Goal: Task Accomplishment & Management: Use online tool/utility

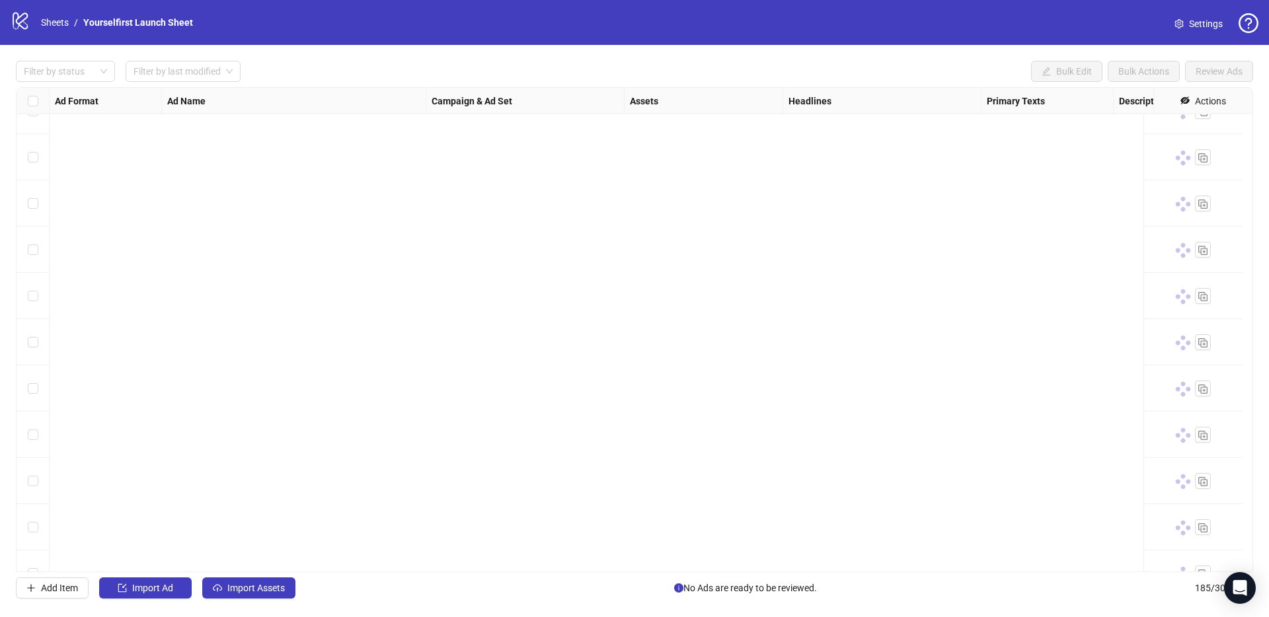
scroll to position [6210, 0]
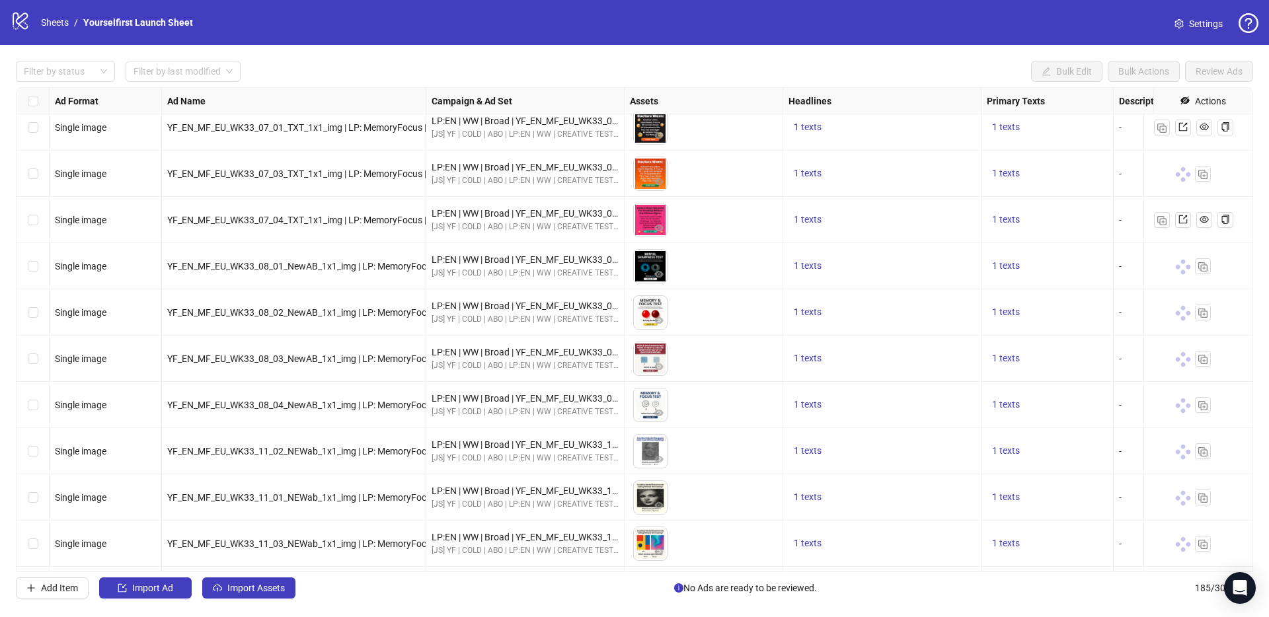
click at [457, 19] on div "logo/logo-mobile Sheets / Yourselfirst Launch Sheet Settings" at bounding box center [635, 23] width 1248 height 24
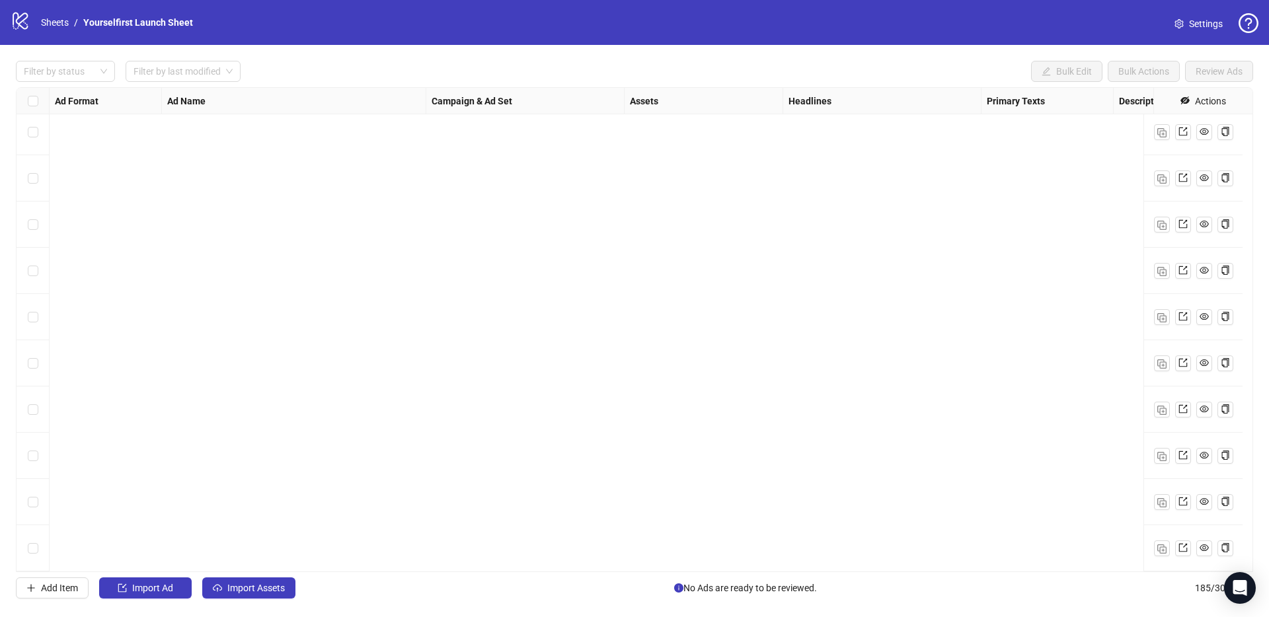
scroll to position [1987, 0]
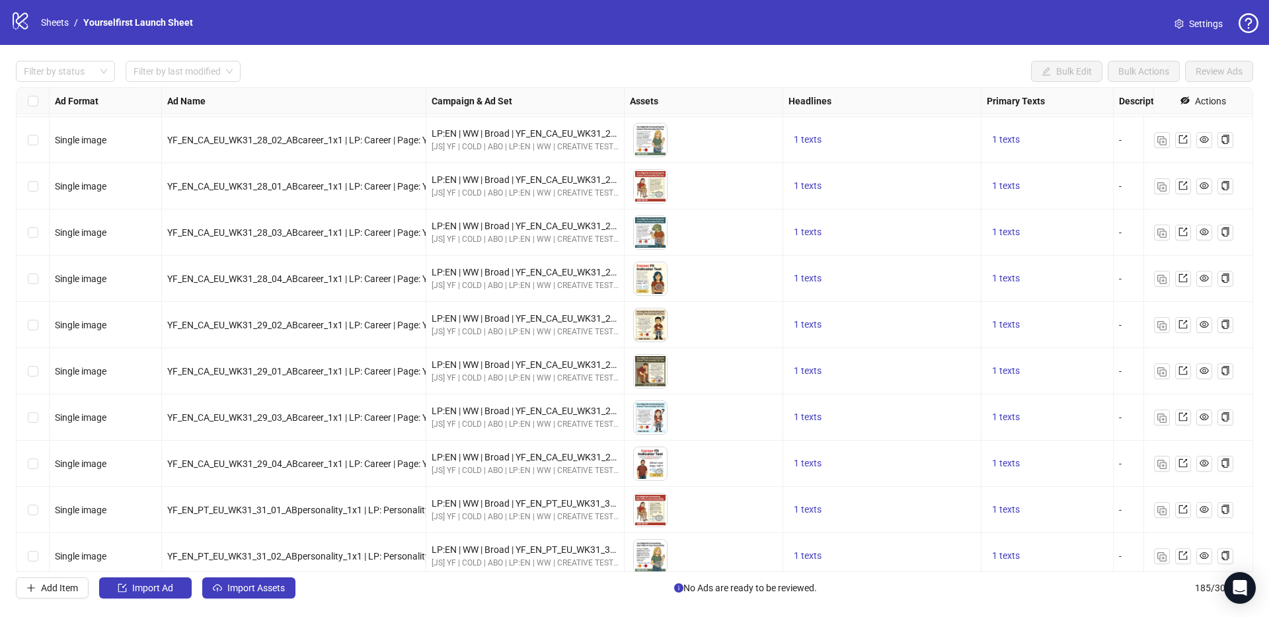
click at [727, 40] on div "logo/logo-mobile Sheets / Yourselfirst Launch Sheet Settings" at bounding box center [634, 22] width 1269 height 45
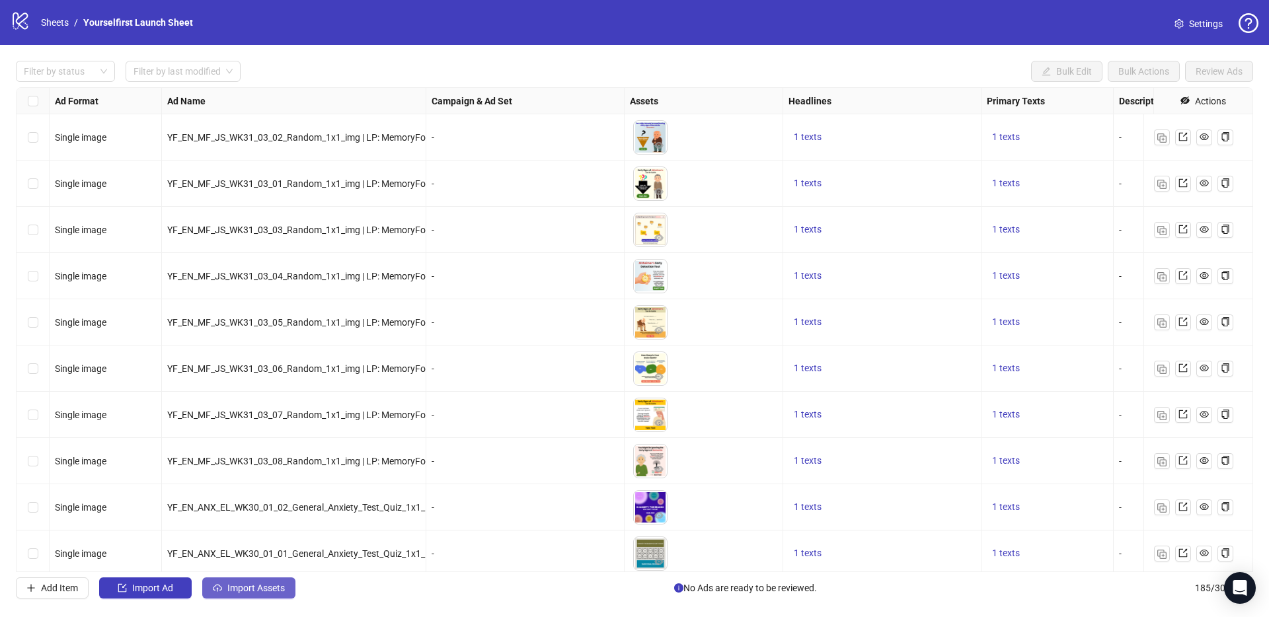
click at [261, 587] on span "Import Assets" at bounding box center [256, 588] width 58 height 11
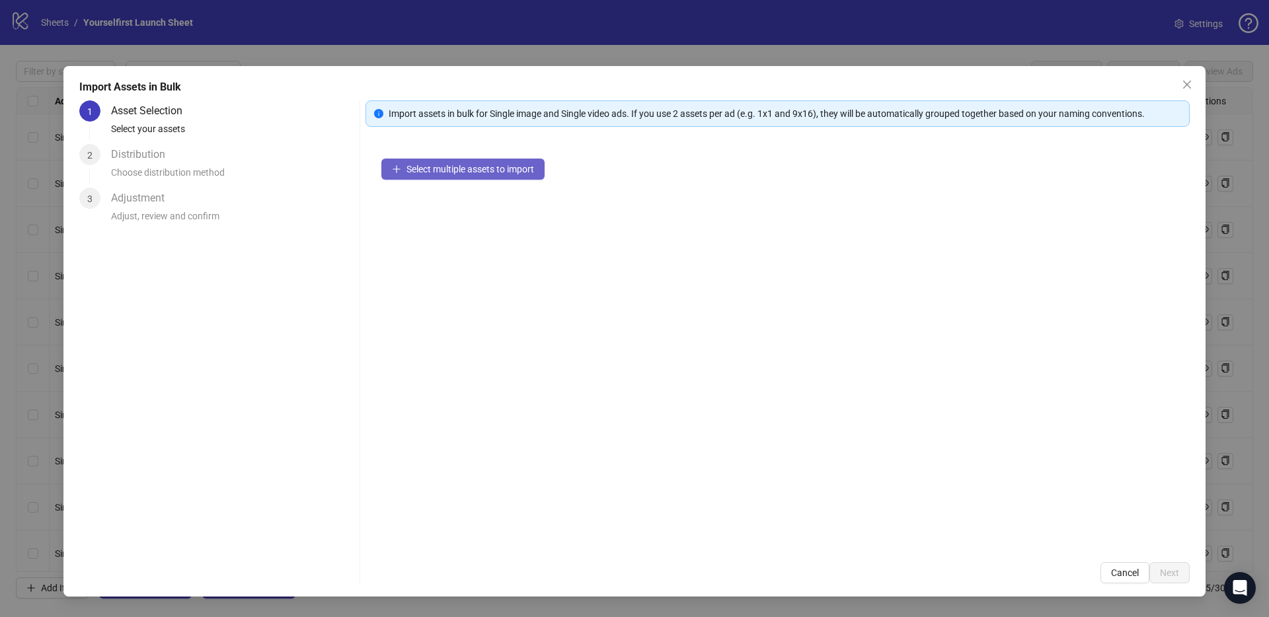
click at [520, 167] on span "Select multiple assets to import" at bounding box center [470, 169] width 128 height 11
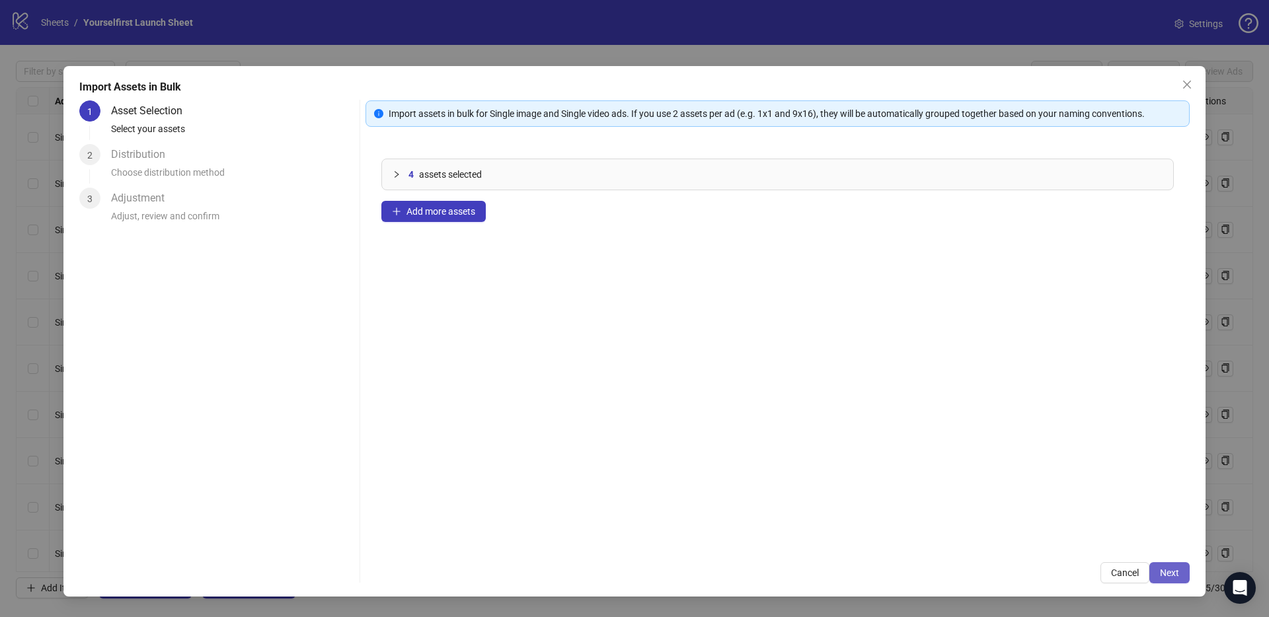
click at [1167, 572] on span "Next" at bounding box center [1169, 573] width 19 height 11
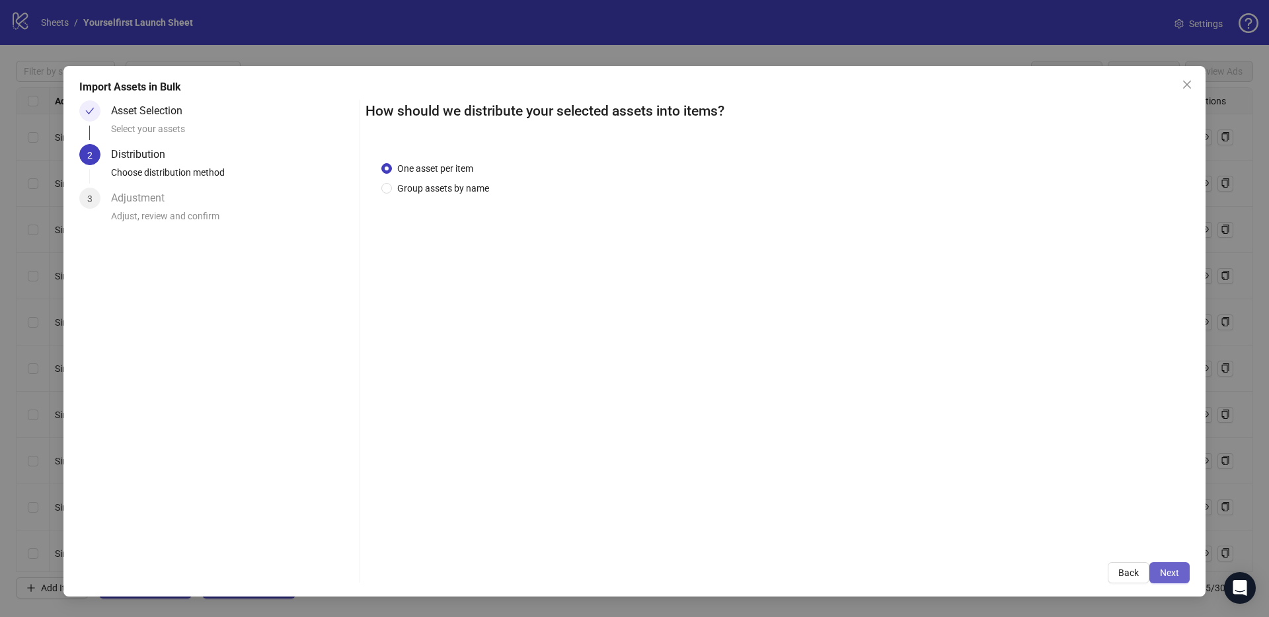
click at [1168, 571] on span "Next" at bounding box center [1169, 573] width 19 height 11
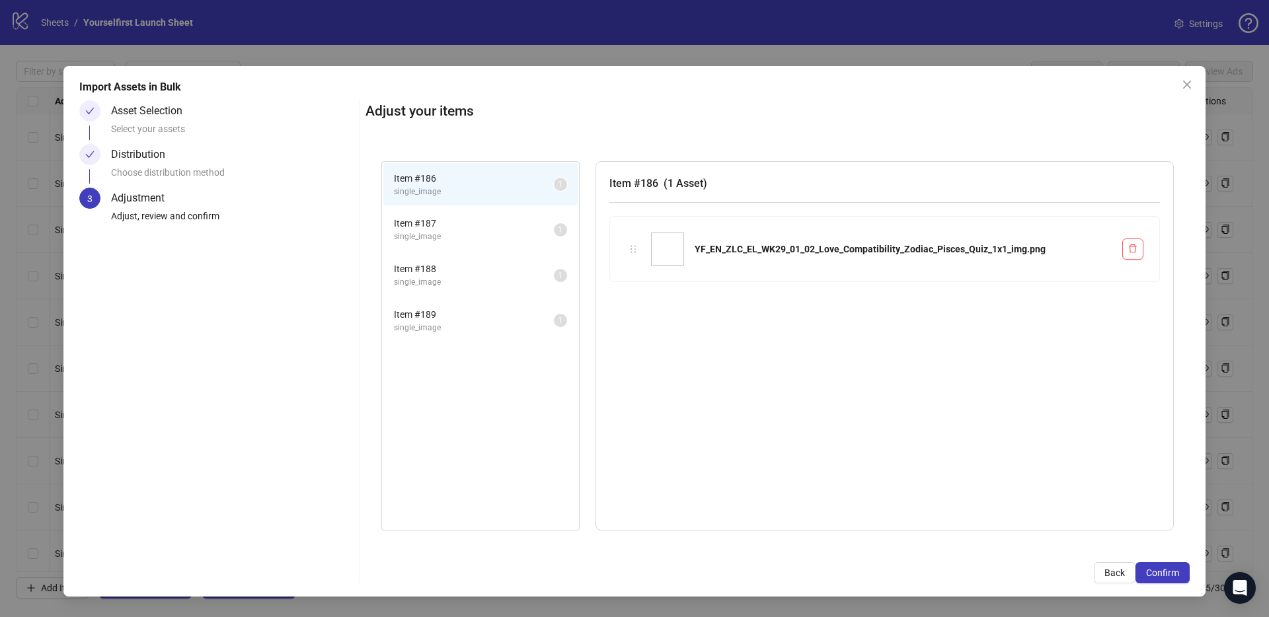
click at [1168, 571] on span "Confirm" at bounding box center [1162, 573] width 33 height 11
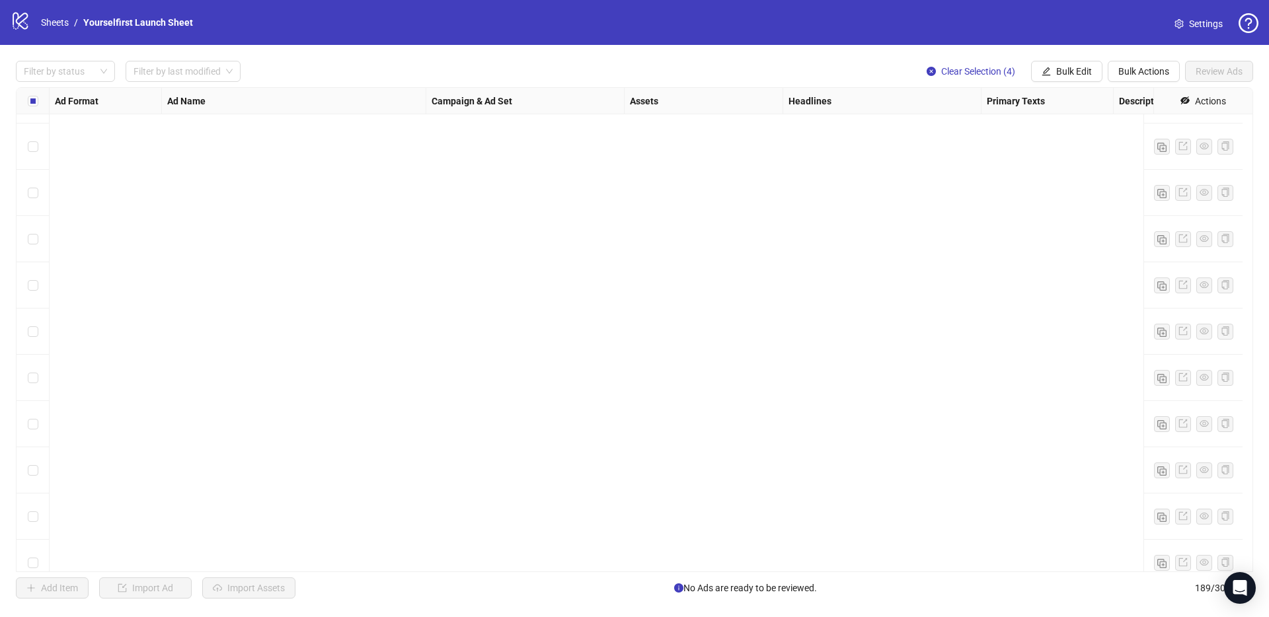
scroll to position [8297, 0]
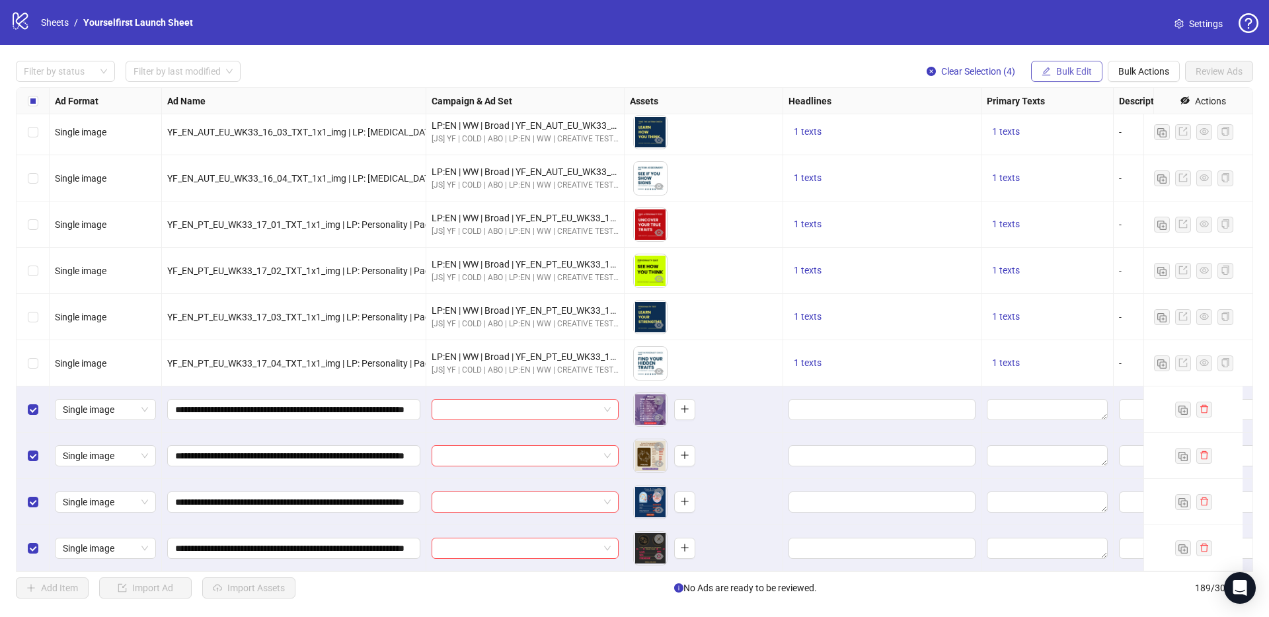
click at [1069, 76] on span "Bulk Edit" at bounding box center [1074, 71] width 36 height 11
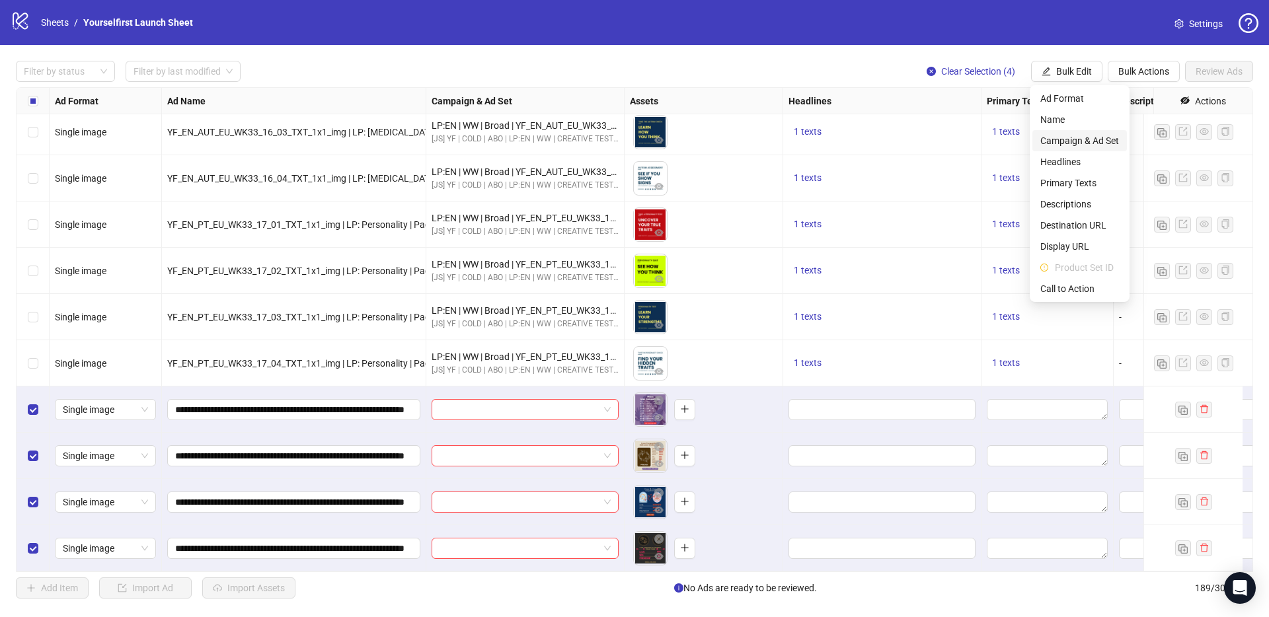
click at [1078, 143] on span "Campaign & Ad Set" at bounding box center [1079, 141] width 79 height 15
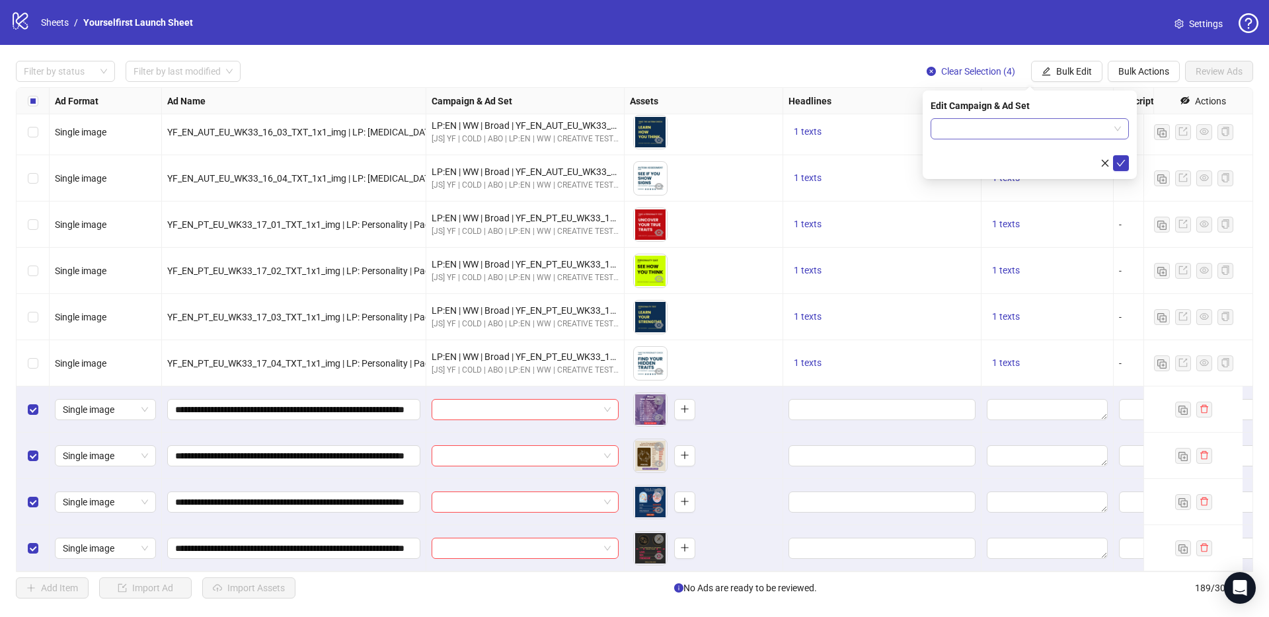
click at [957, 123] on input "search" at bounding box center [1024, 129] width 171 height 20
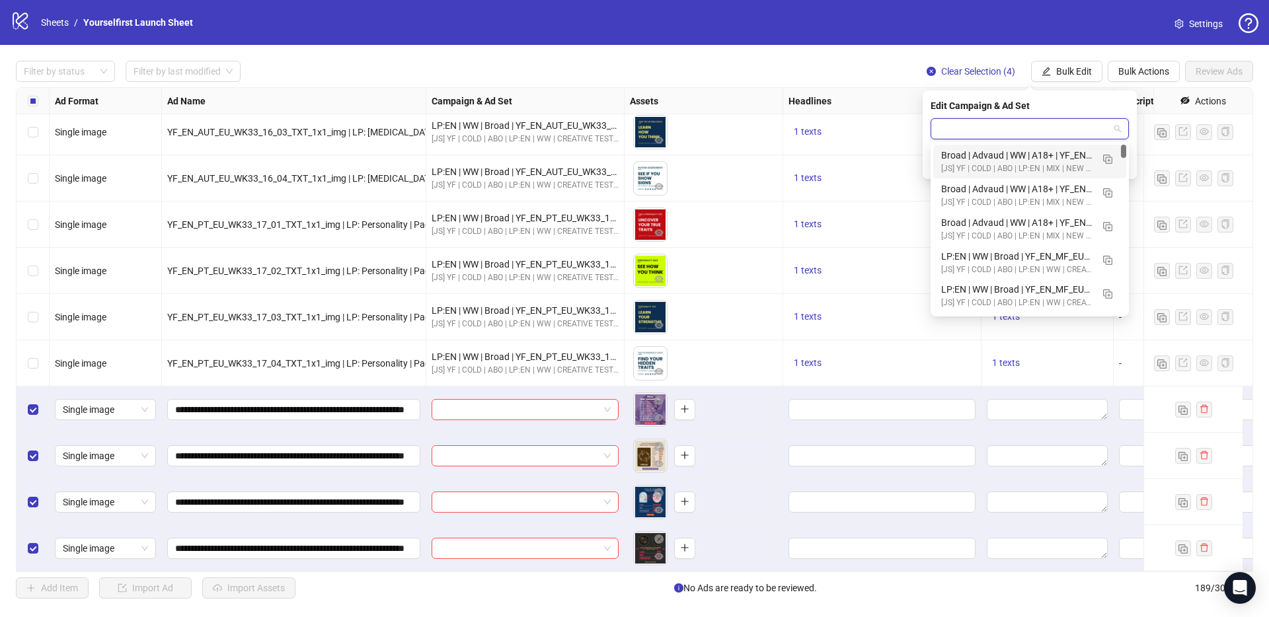
paste input "**********"
type input "**********"
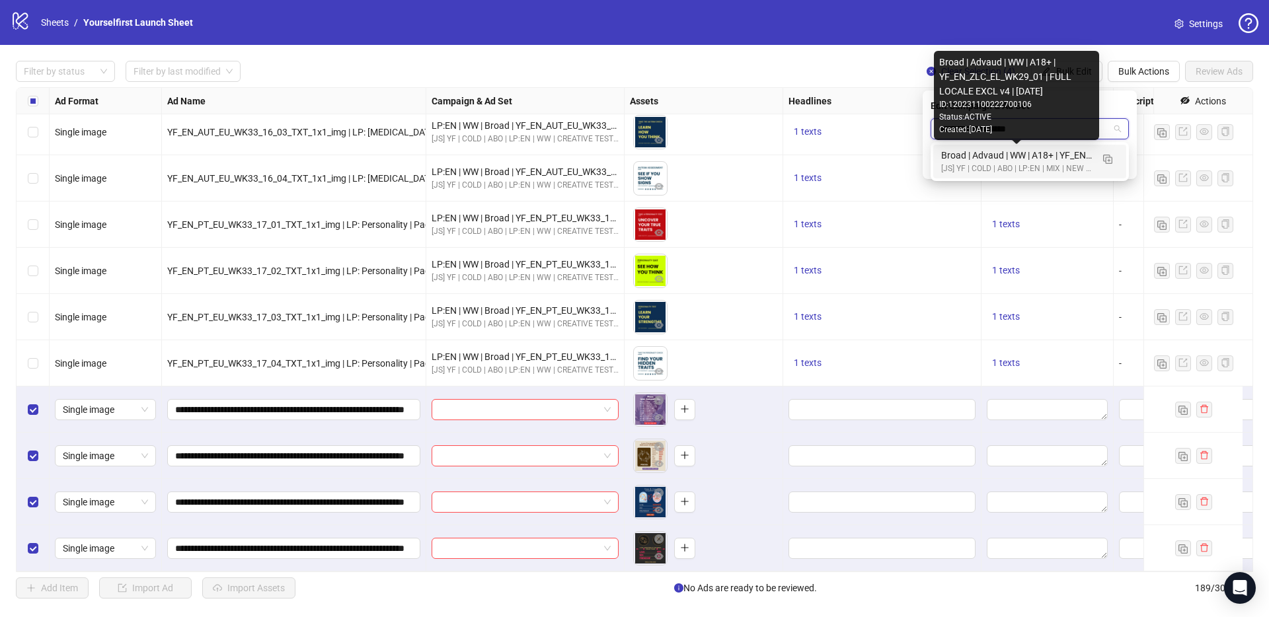
click at [1040, 160] on div "Broad | Advaud | WW | A18+ | YF_EN_ZLC_EL_WK29_01 | FULL LOCALE EXCL v4 | 2025.…" at bounding box center [1016, 155] width 151 height 15
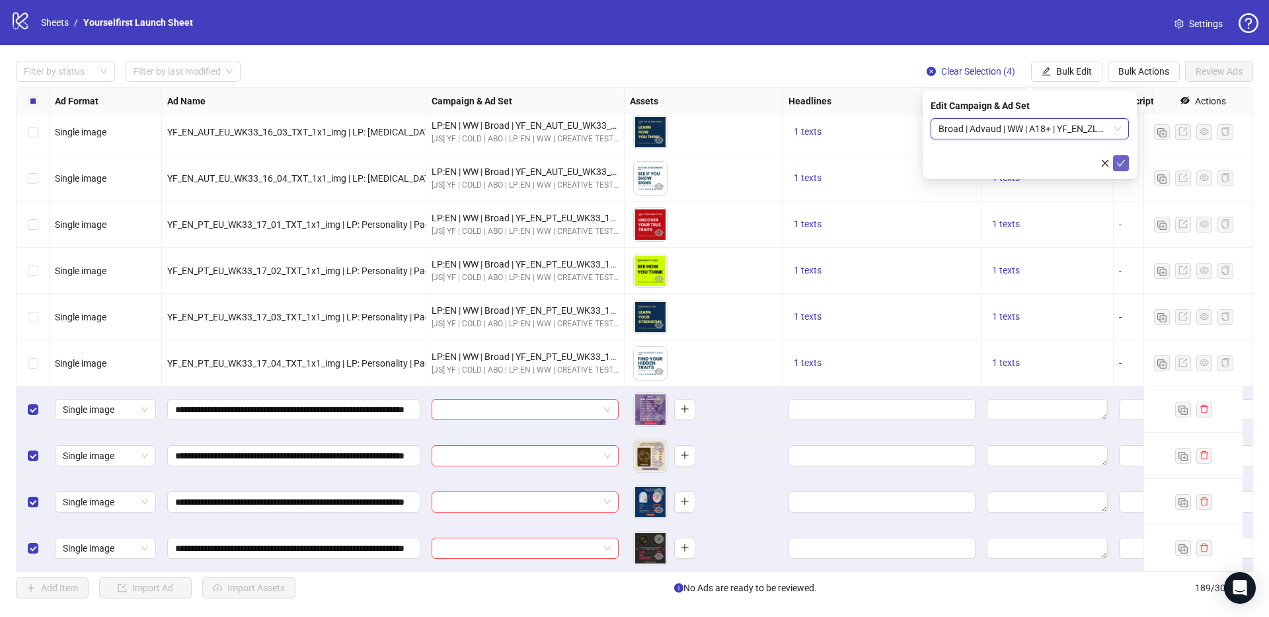
click at [1119, 163] on icon "check" at bounding box center [1120, 163] width 9 height 9
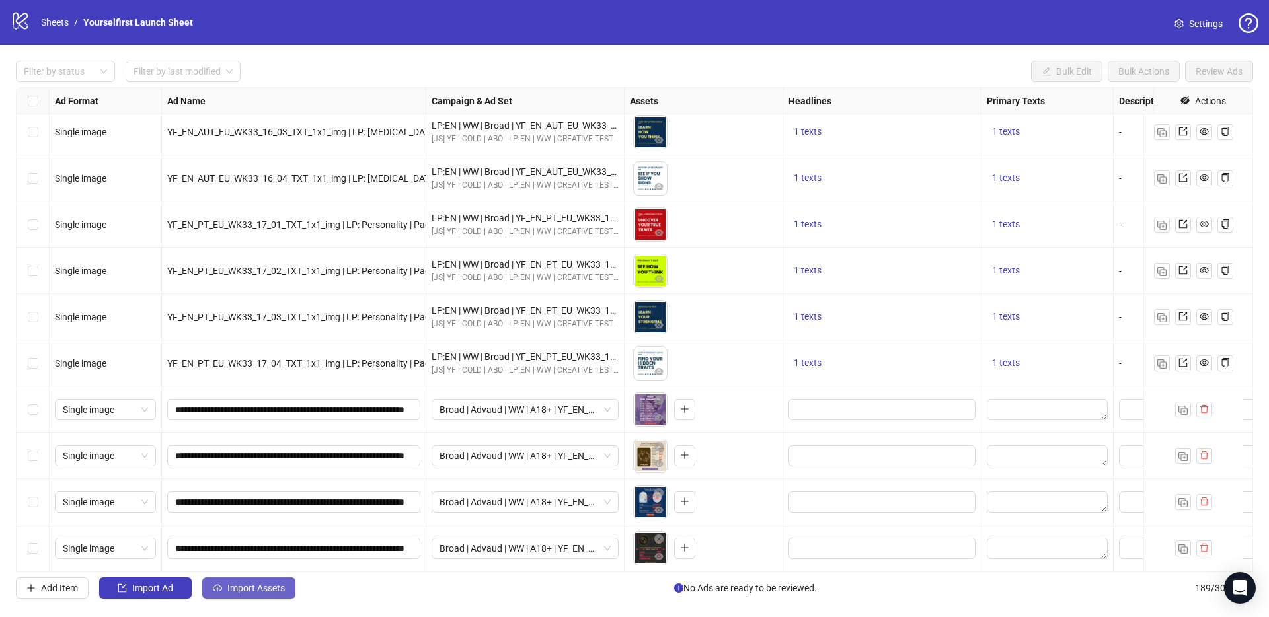
click at [272, 594] on button "Import Assets" at bounding box center [248, 588] width 93 height 21
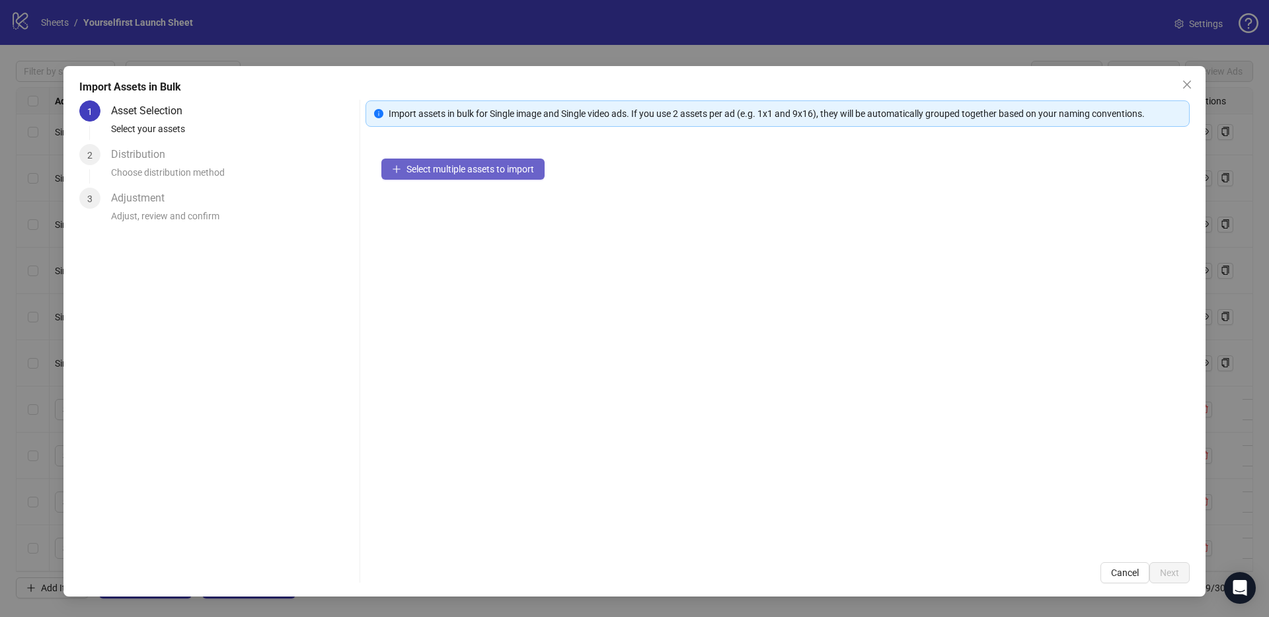
click at [496, 169] on span "Select multiple assets to import" at bounding box center [470, 169] width 128 height 11
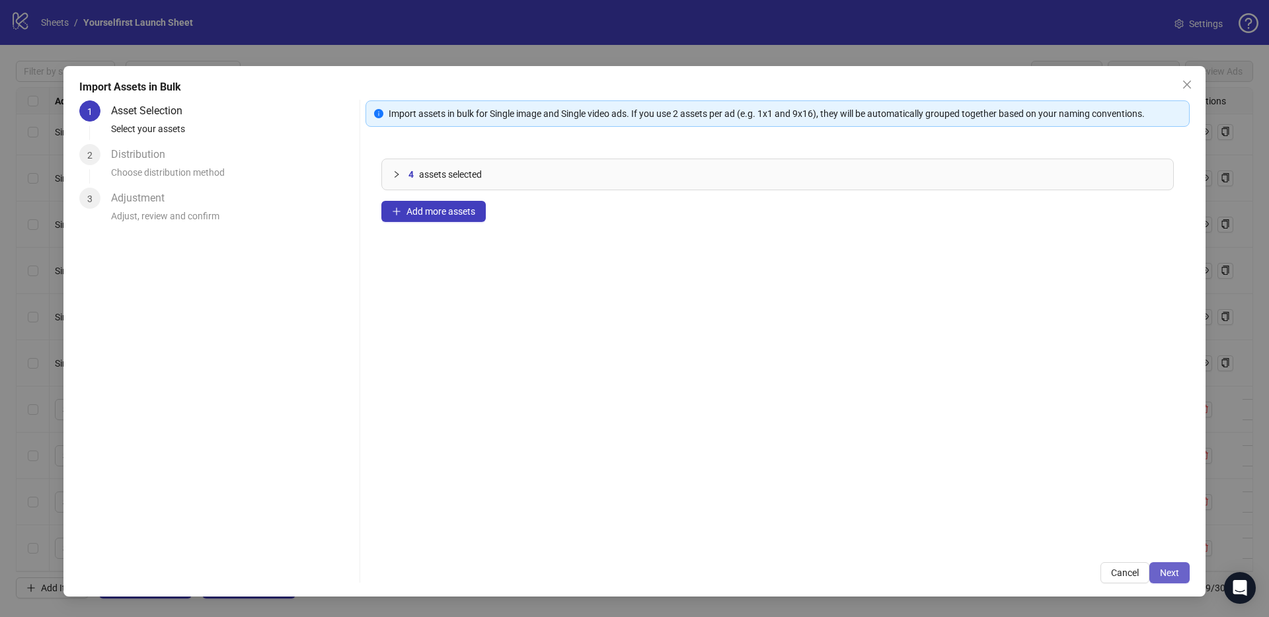
click at [1181, 567] on button "Next" at bounding box center [1169, 572] width 40 height 21
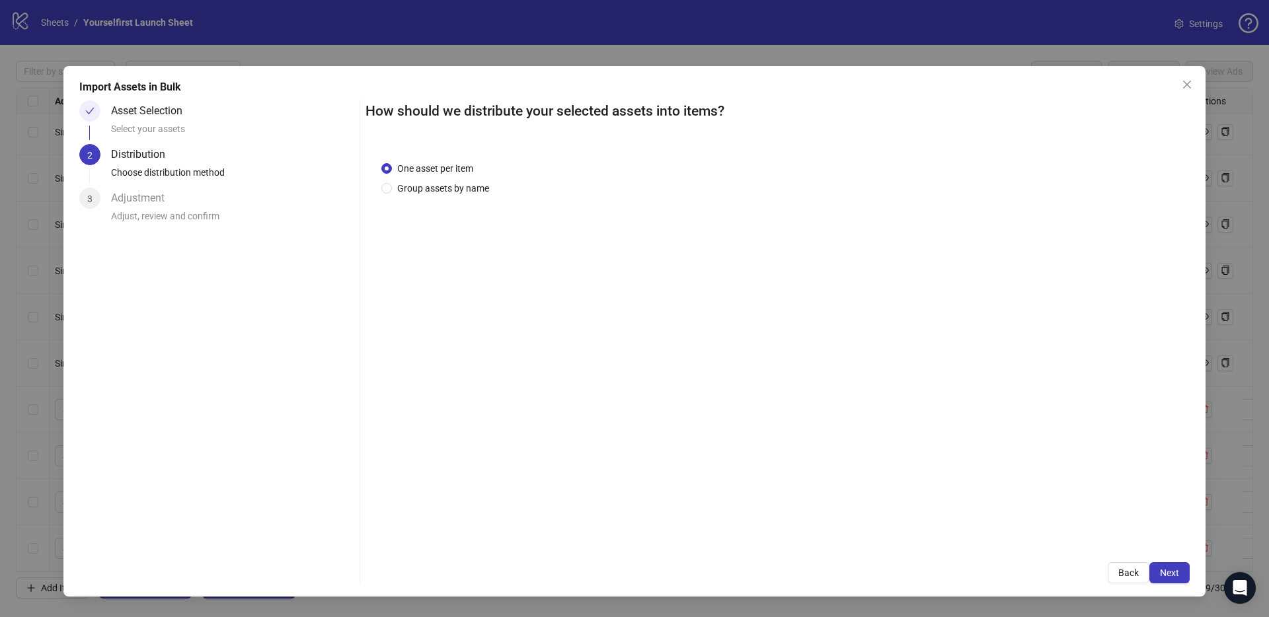
click at [1177, 570] on span "Next" at bounding box center [1169, 573] width 19 height 11
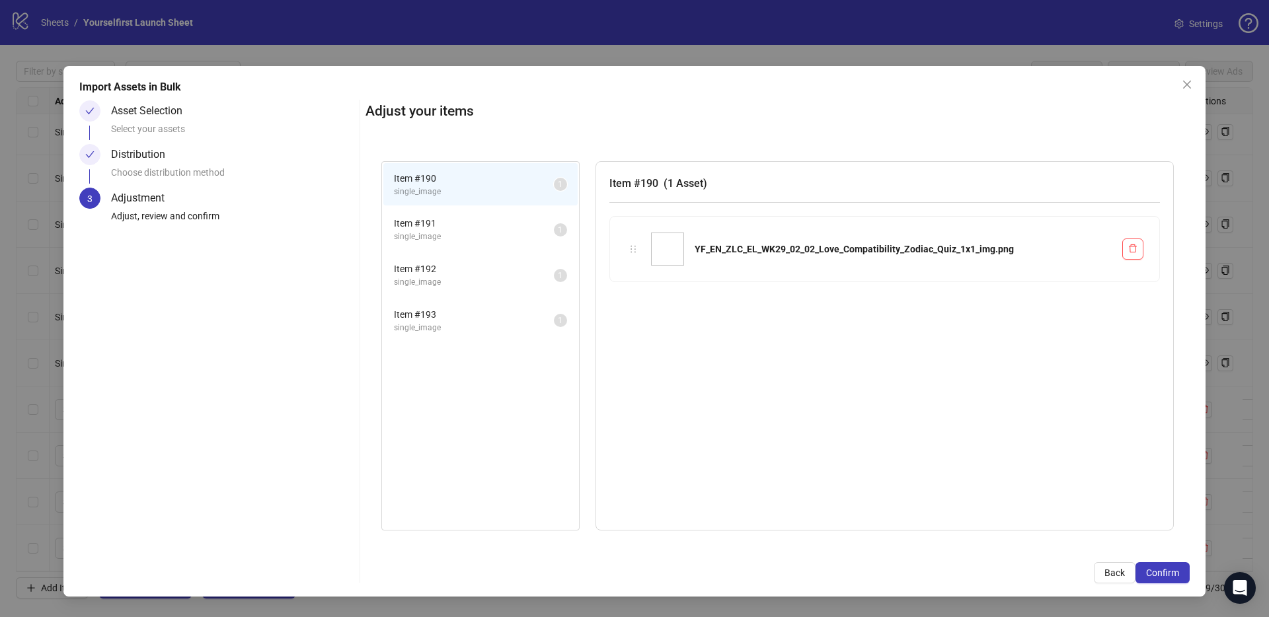
click at [1177, 570] on span "Confirm" at bounding box center [1162, 573] width 33 height 11
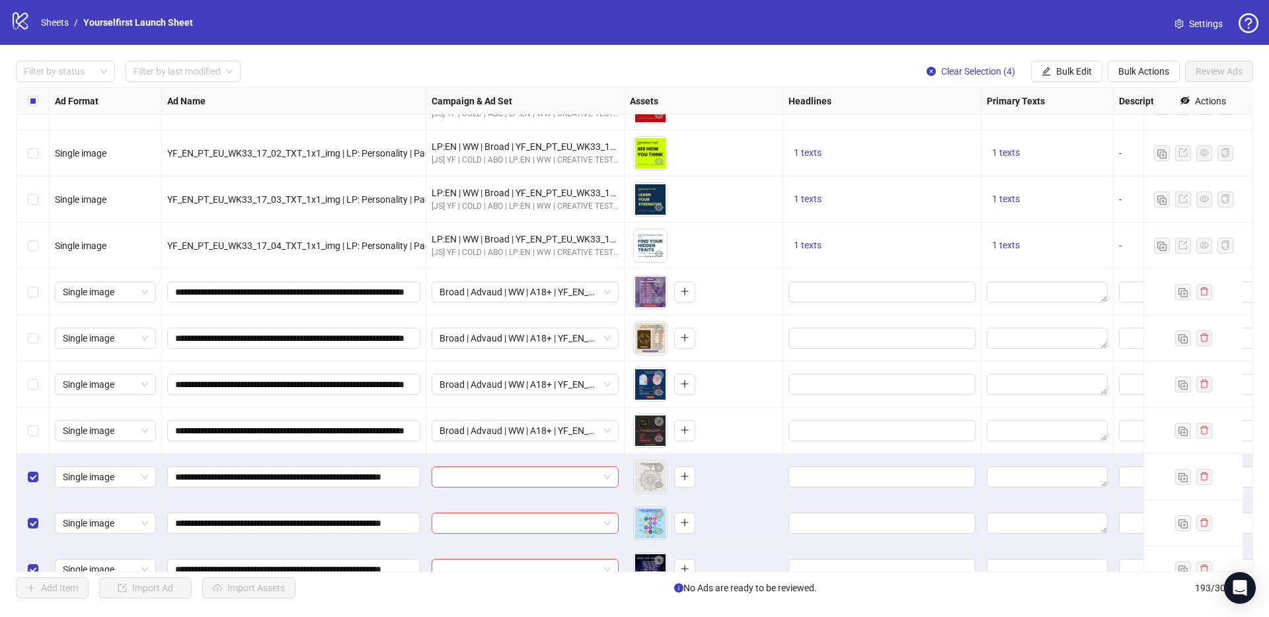
scroll to position [8482, 0]
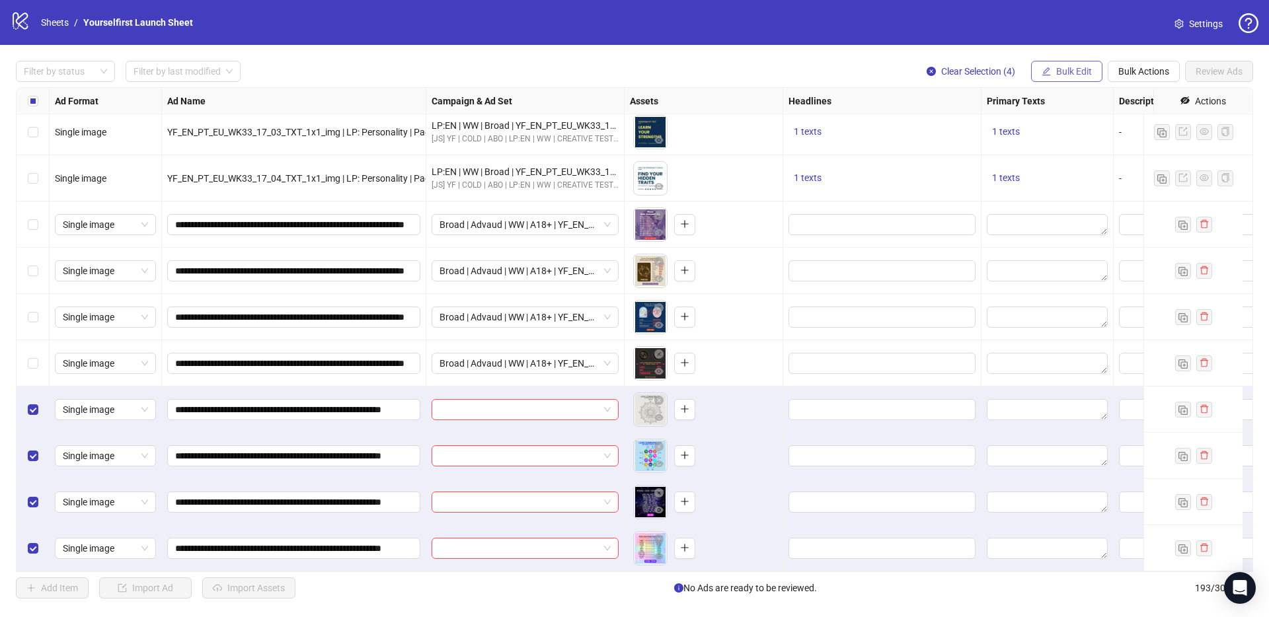
click at [1078, 81] on button "Bulk Edit" at bounding box center [1066, 71] width 71 height 21
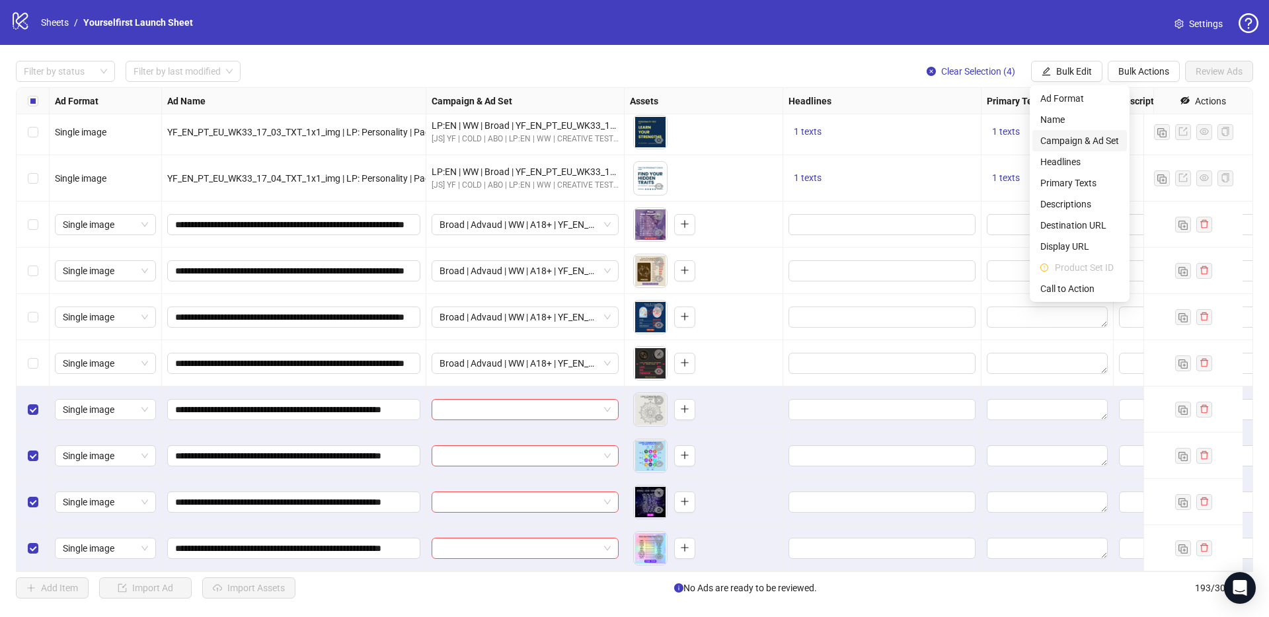
click at [1067, 142] on span "Campaign & Ad Set" at bounding box center [1079, 141] width 79 height 15
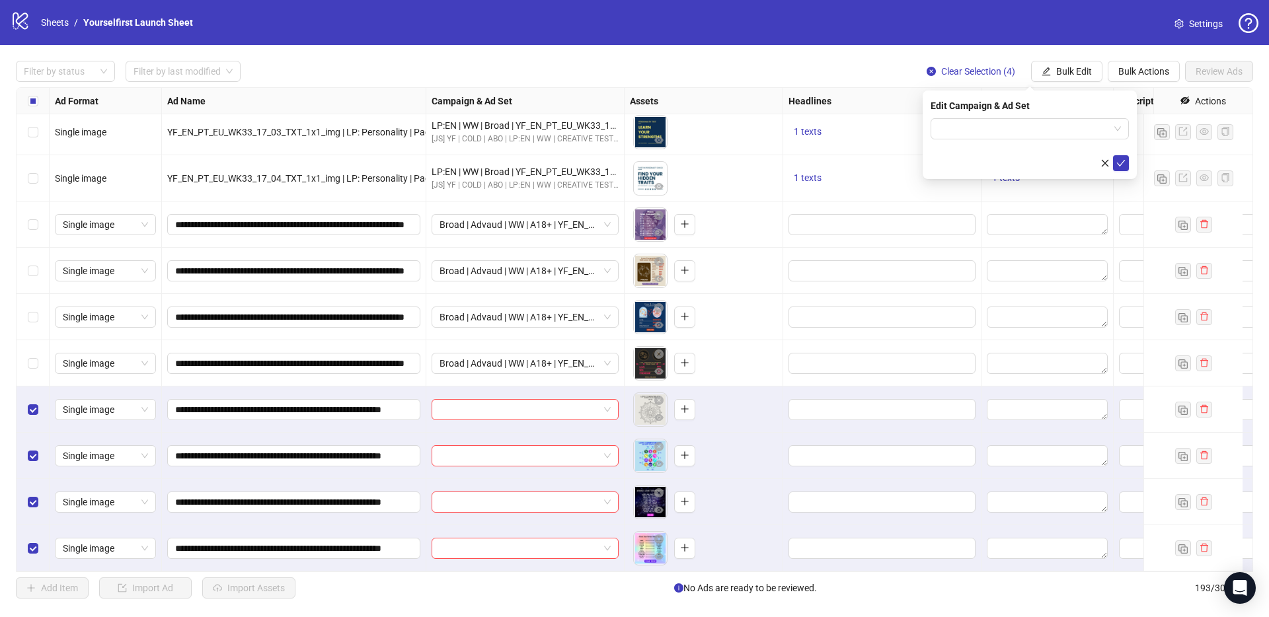
click at [928, 132] on div "Edit Campaign & Ad Set" at bounding box center [1030, 135] width 214 height 89
click at [955, 128] on input "search" at bounding box center [1024, 129] width 171 height 20
paste input "**********"
type input "**********"
drag, startPoint x: 977, startPoint y: 157, endPoint x: 1014, endPoint y: 169, distance: 38.9
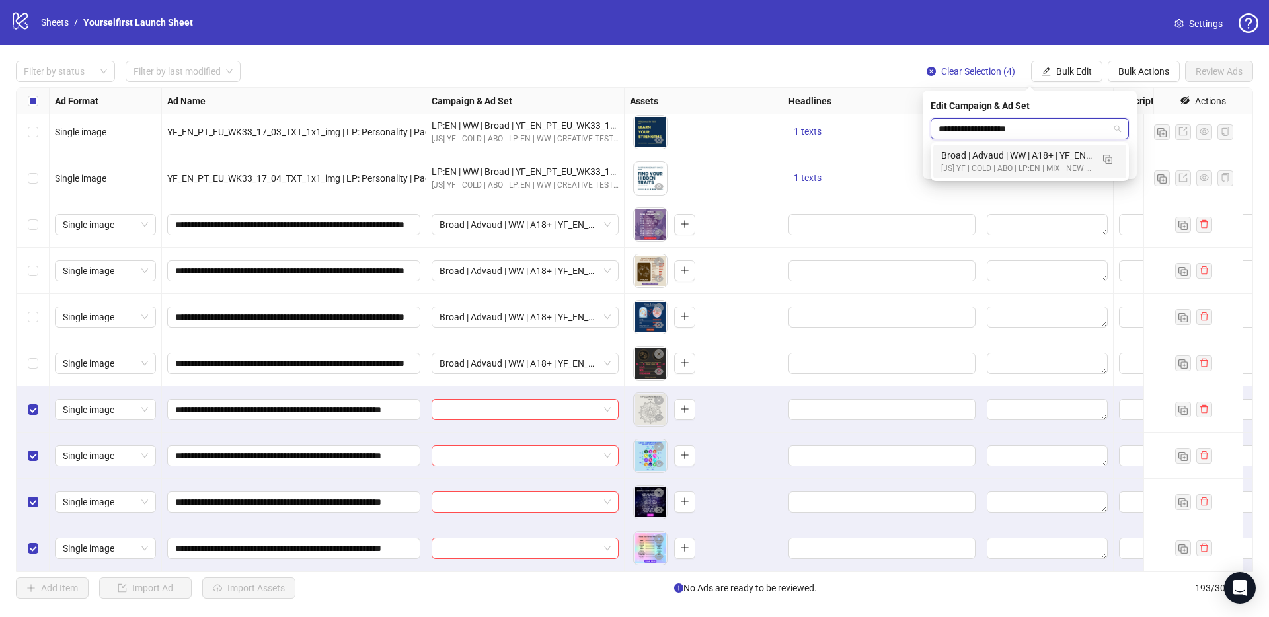
click at [977, 157] on div "Broad | Advaud | WW | A18+ | YF_EN_ZLC_EL_WK29_02 | FULL LOCALE EXCL v4 | 2025.…" at bounding box center [1016, 155] width 151 height 15
click at [1118, 165] on icon "check" at bounding box center [1120, 163] width 9 height 9
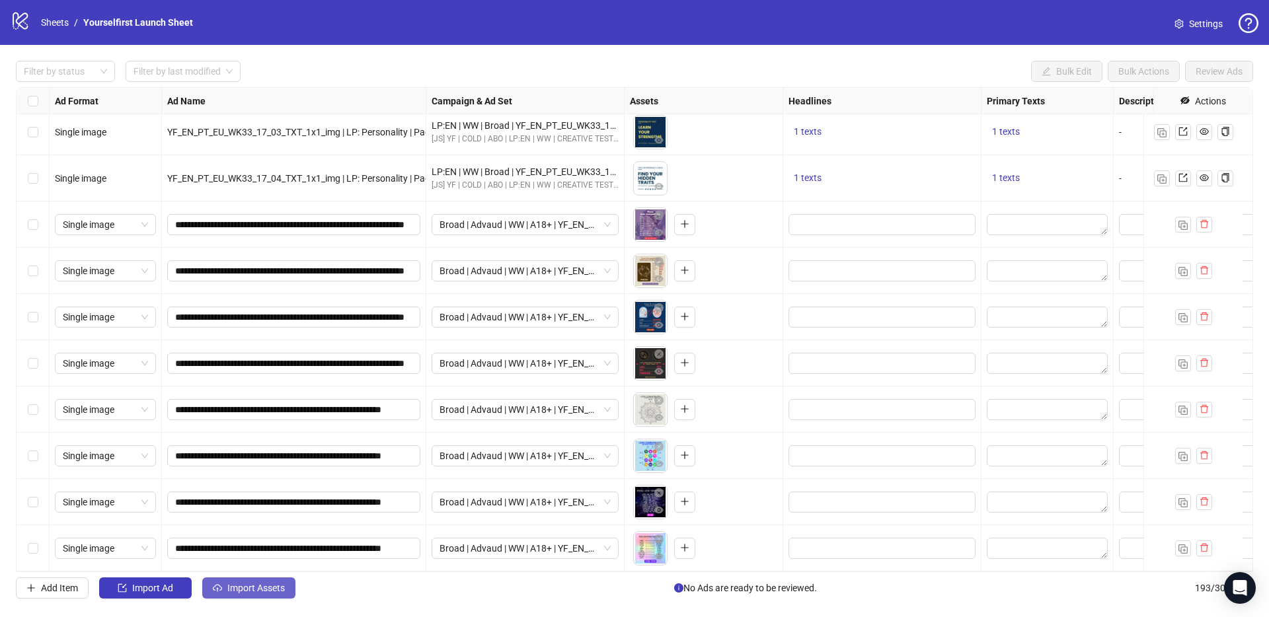
click at [262, 586] on span "Import Assets" at bounding box center [256, 588] width 58 height 11
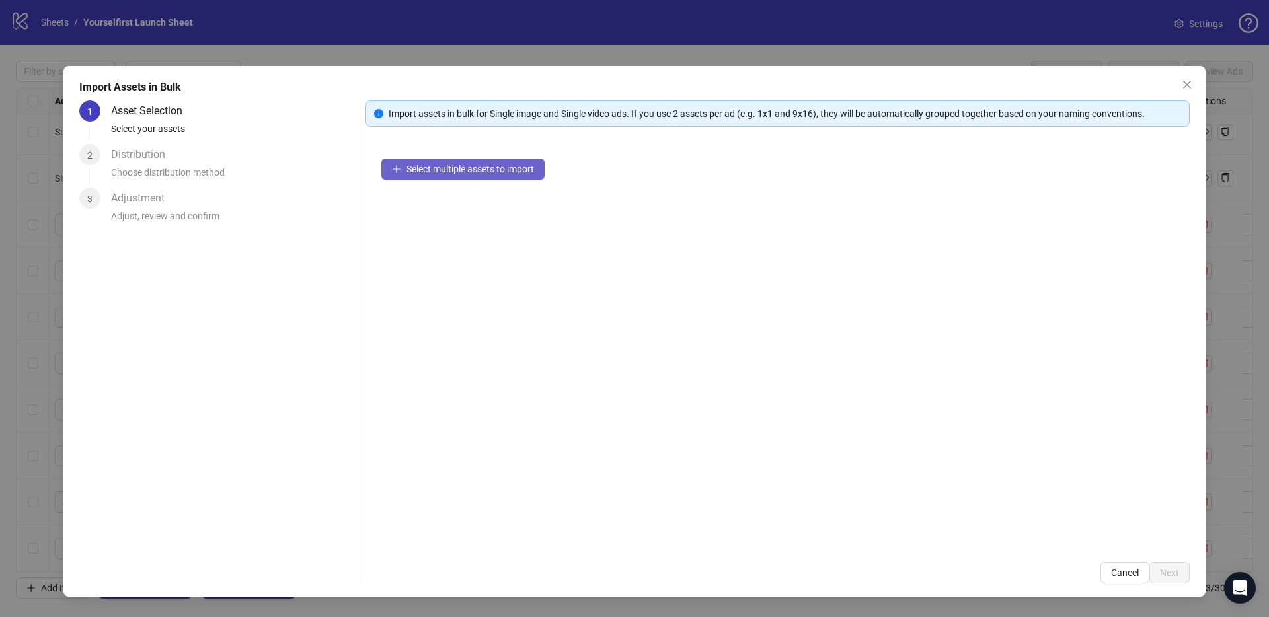
click at [528, 167] on span "Select multiple assets to import" at bounding box center [470, 169] width 128 height 11
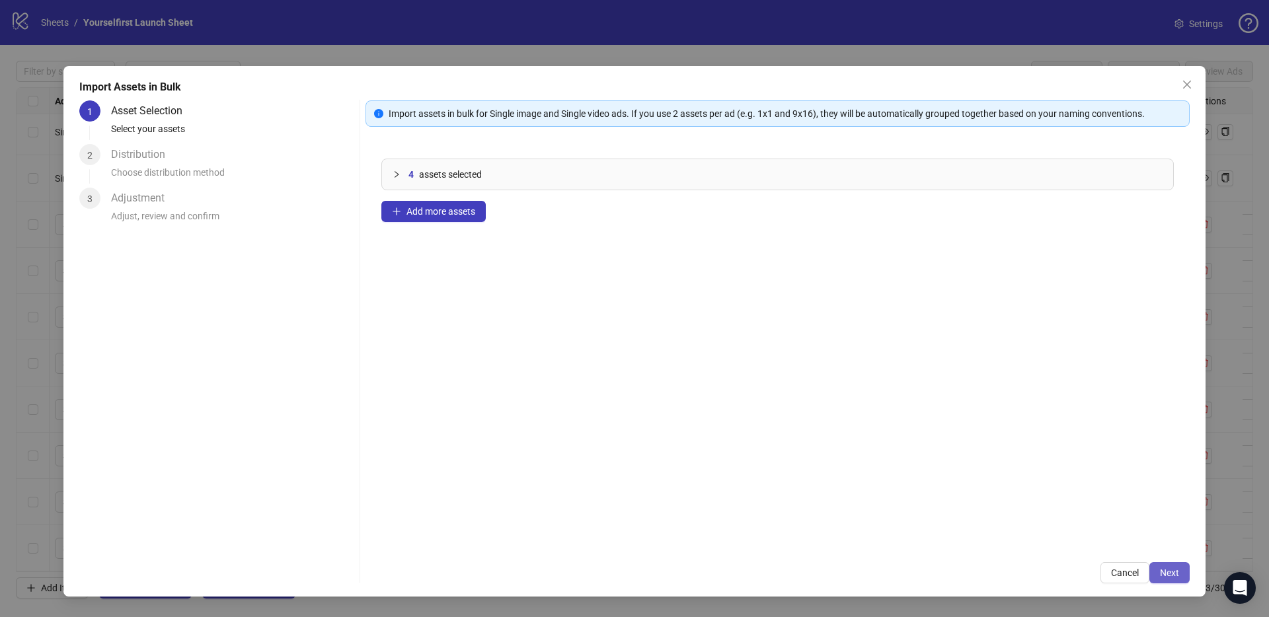
click at [1175, 575] on span "Next" at bounding box center [1169, 573] width 19 height 11
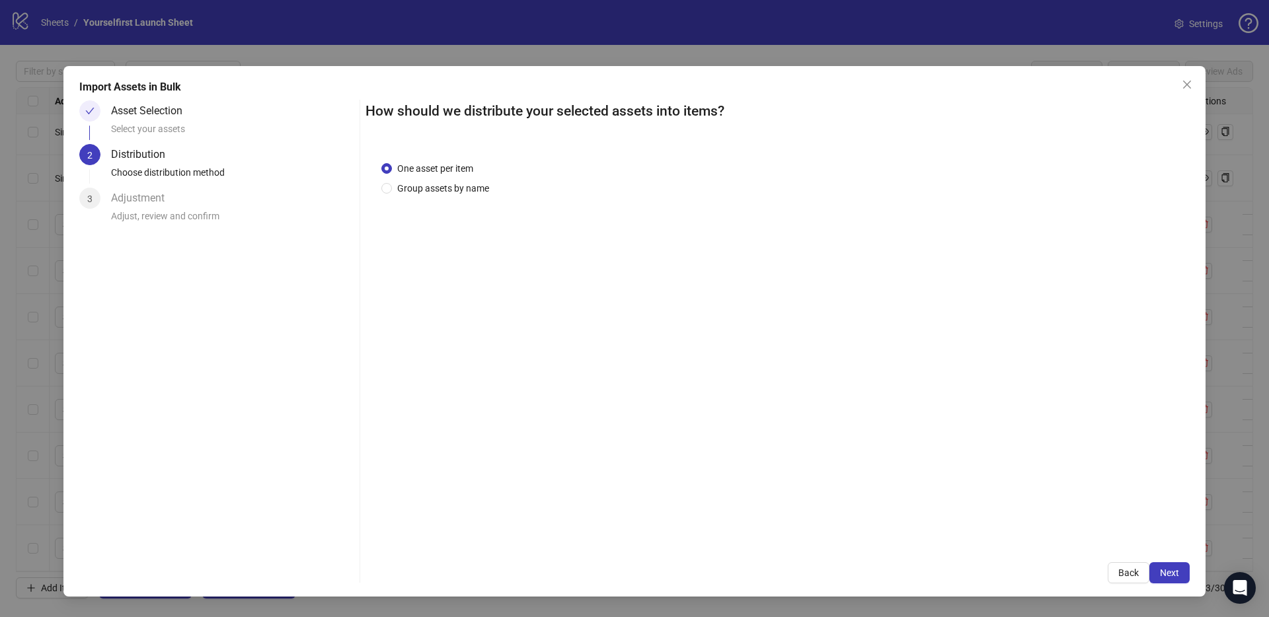
click at [1174, 573] on span "Next" at bounding box center [1169, 573] width 19 height 11
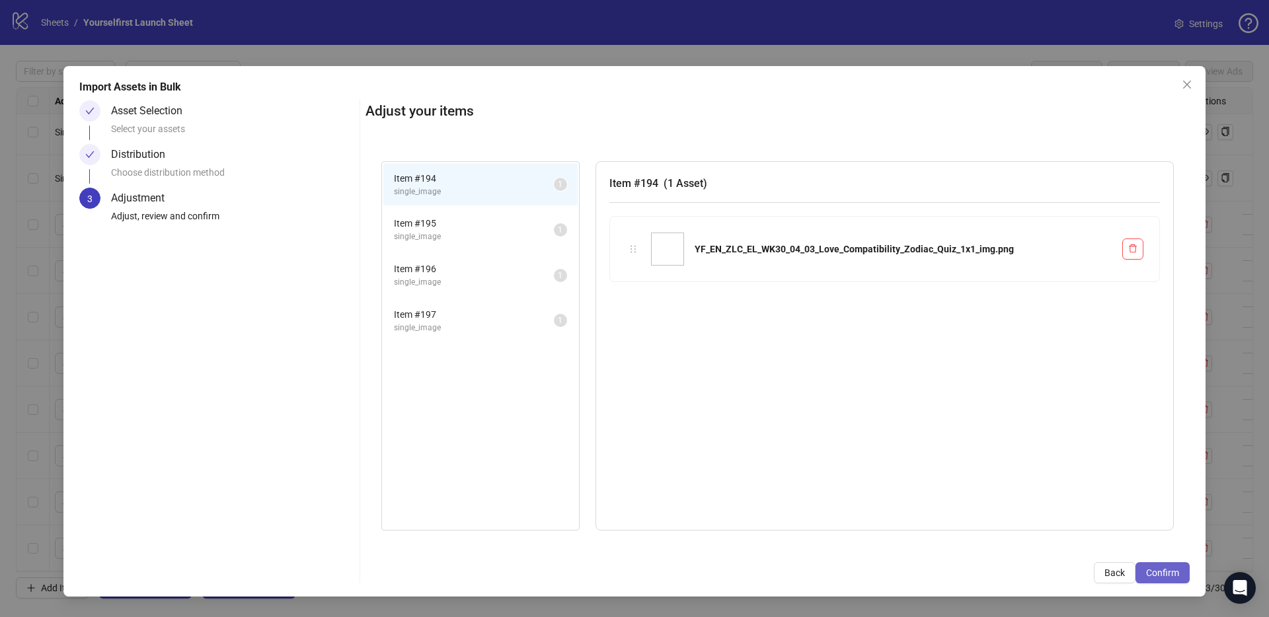
click at [1174, 574] on span "Confirm" at bounding box center [1162, 573] width 33 height 11
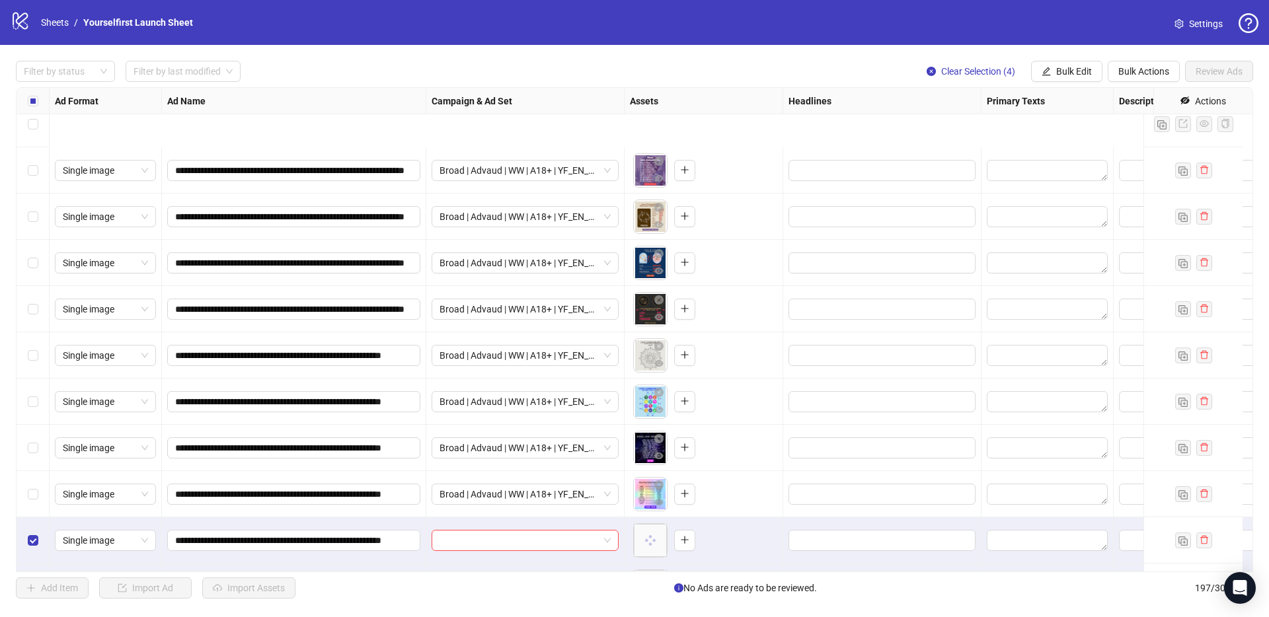
scroll to position [8667, 0]
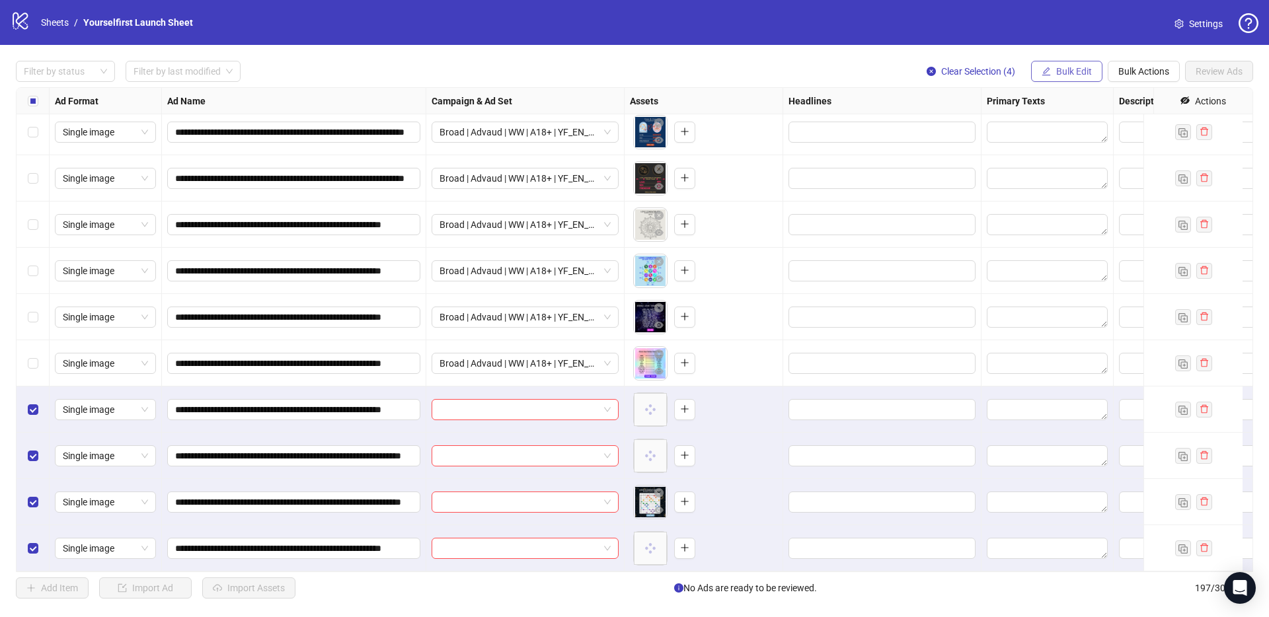
click at [1069, 69] on span "Bulk Edit" at bounding box center [1074, 71] width 36 height 11
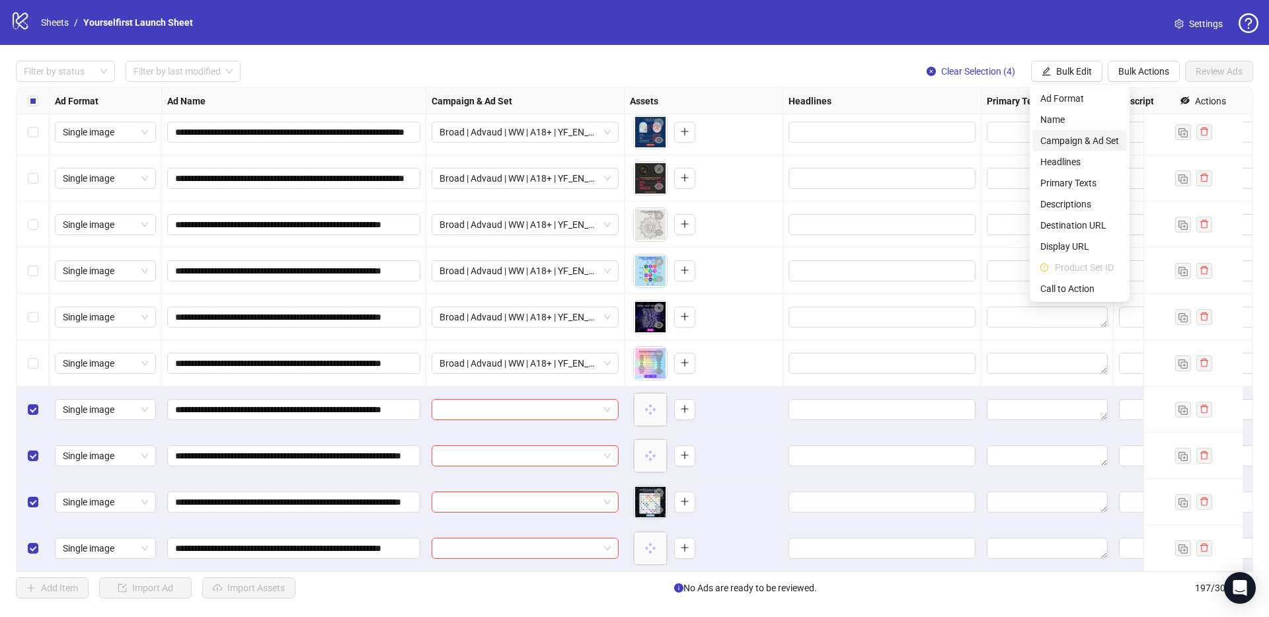
click at [1069, 144] on span "Campaign & Ad Set" at bounding box center [1079, 141] width 79 height 15
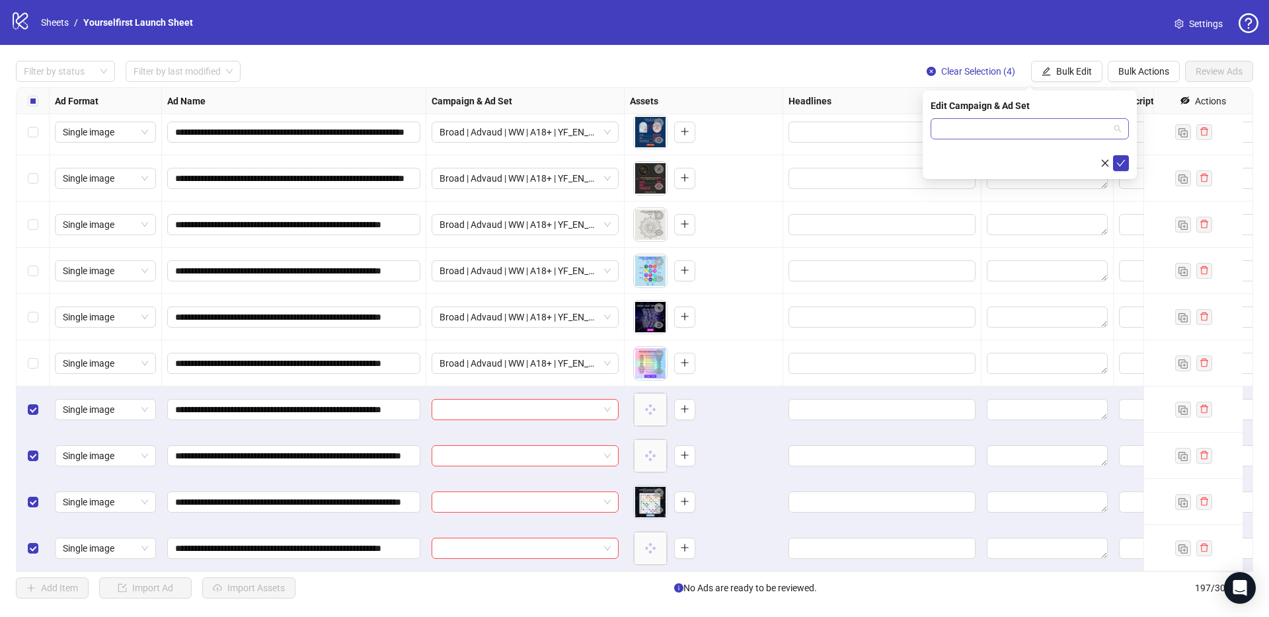
click at [969, 131] on input "search" at bounding box center [1024, 129] width 171 height 20
paste input "**********"
type input "**********"
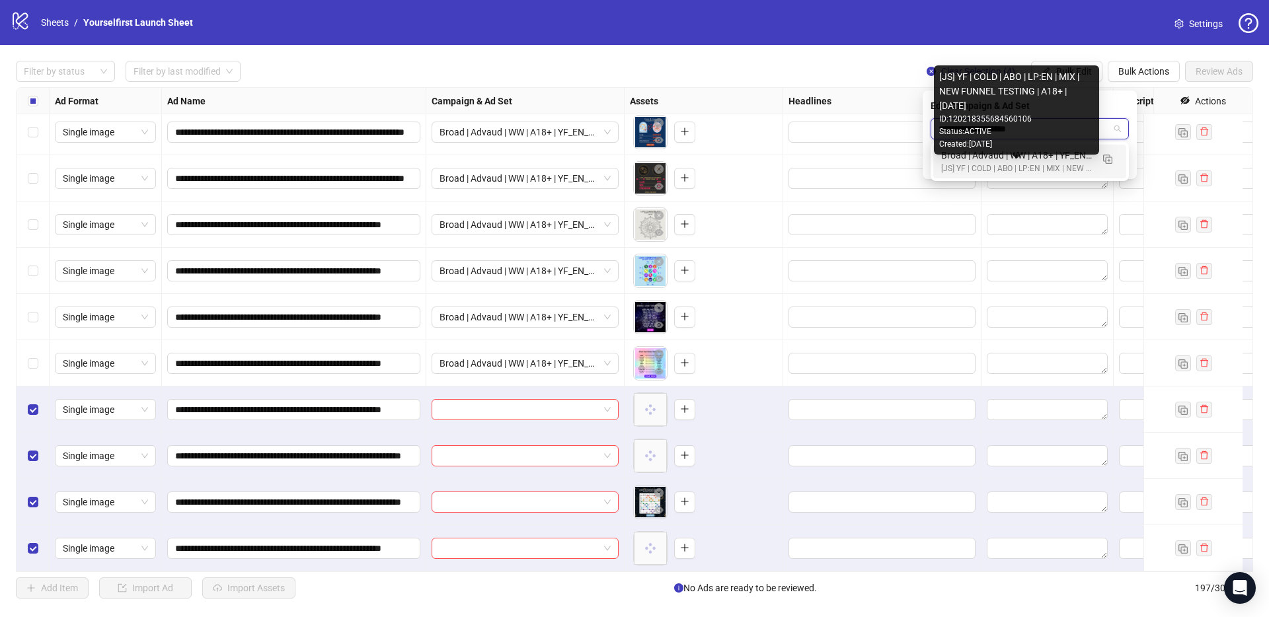
click at [1033, 163] on div "[JS] YF | COLD | ABO | LP:EN | MIX | NEW FUNNEL TESTING | A18+ | 2025.02.07" at bounding box center [1016, 169] width 151 height 13
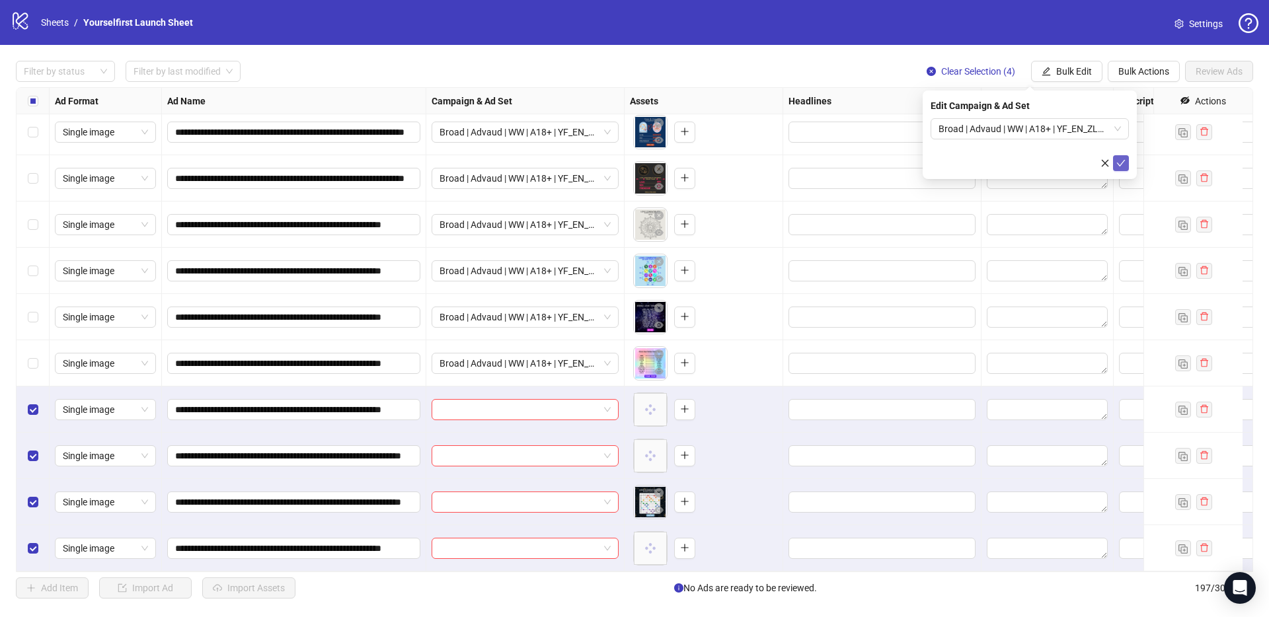
click at [1128, 165] on button "submit" at bounding box center [1121, 163] width 16 height 16
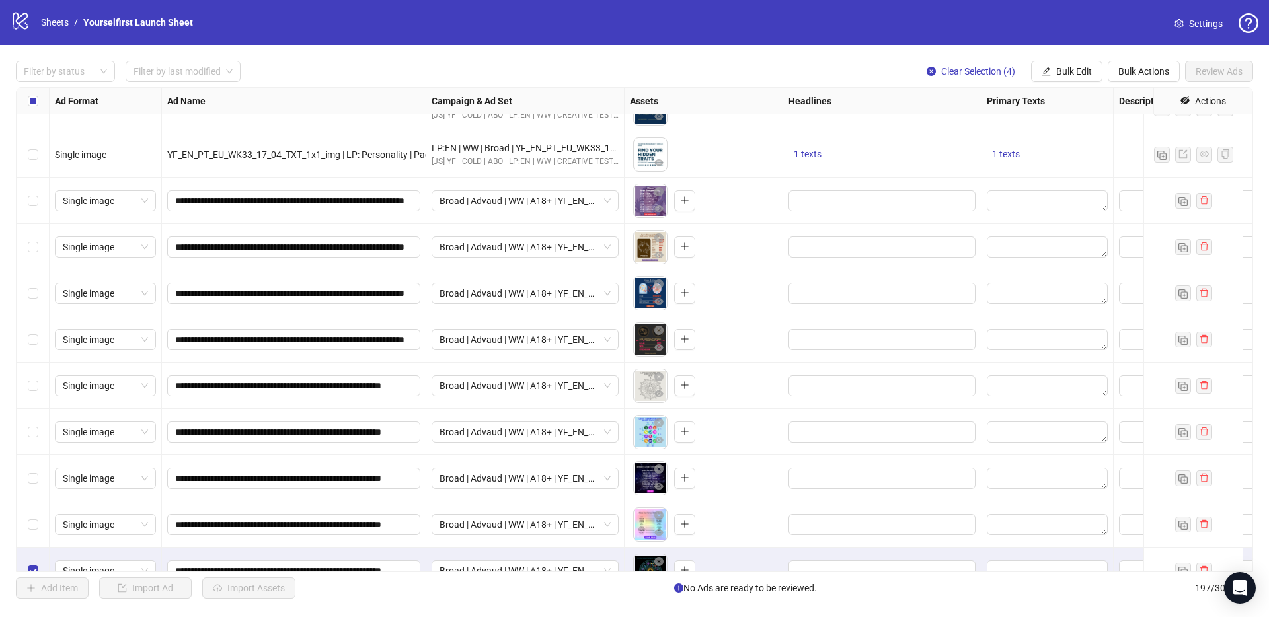
scroll to position [8459, 0]
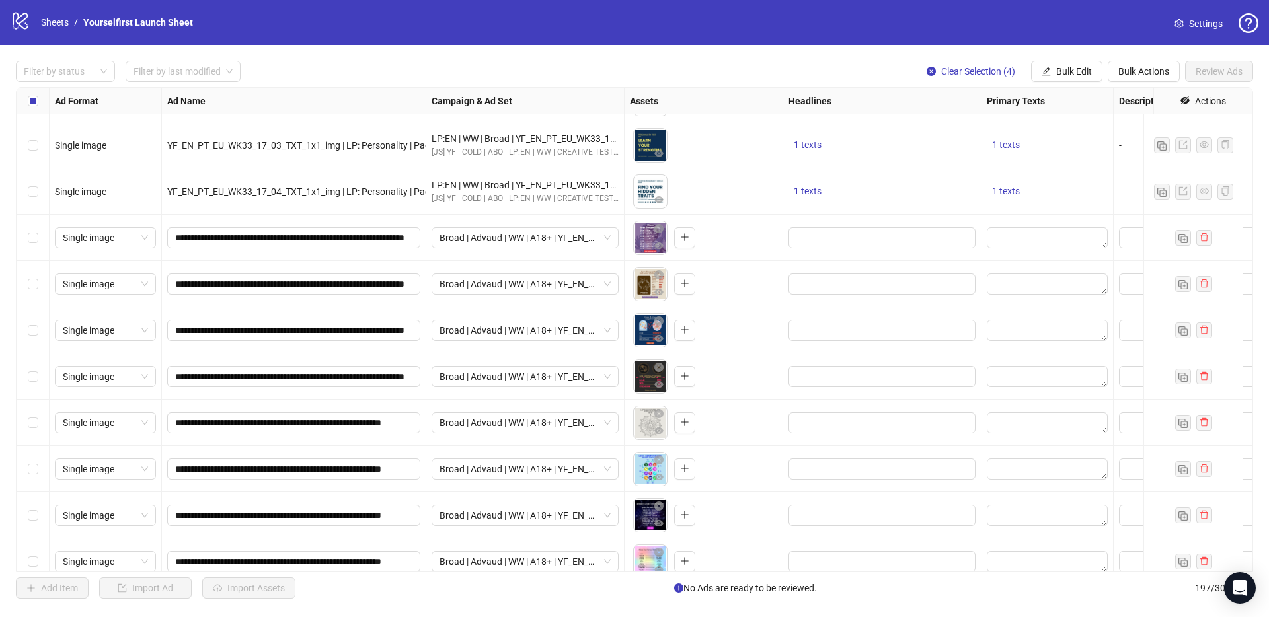
click at [38, 238] on div "Select row 186" at bounding box center [33, 238] width 33 height 46
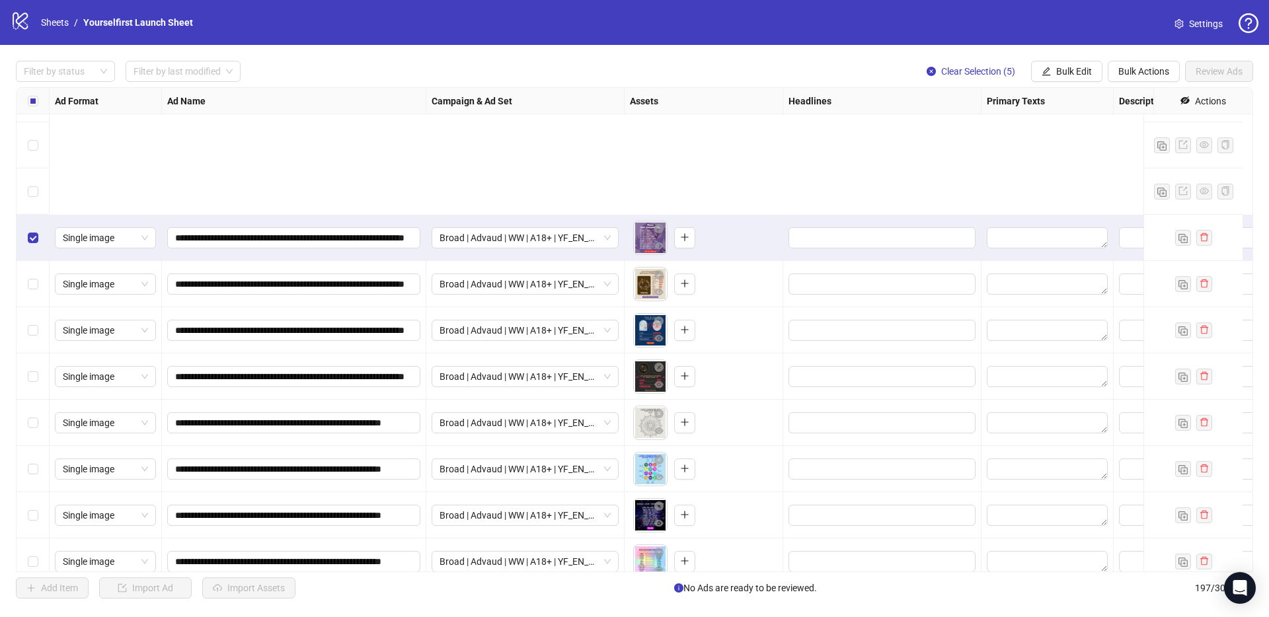
scroll to position [8667, 0]
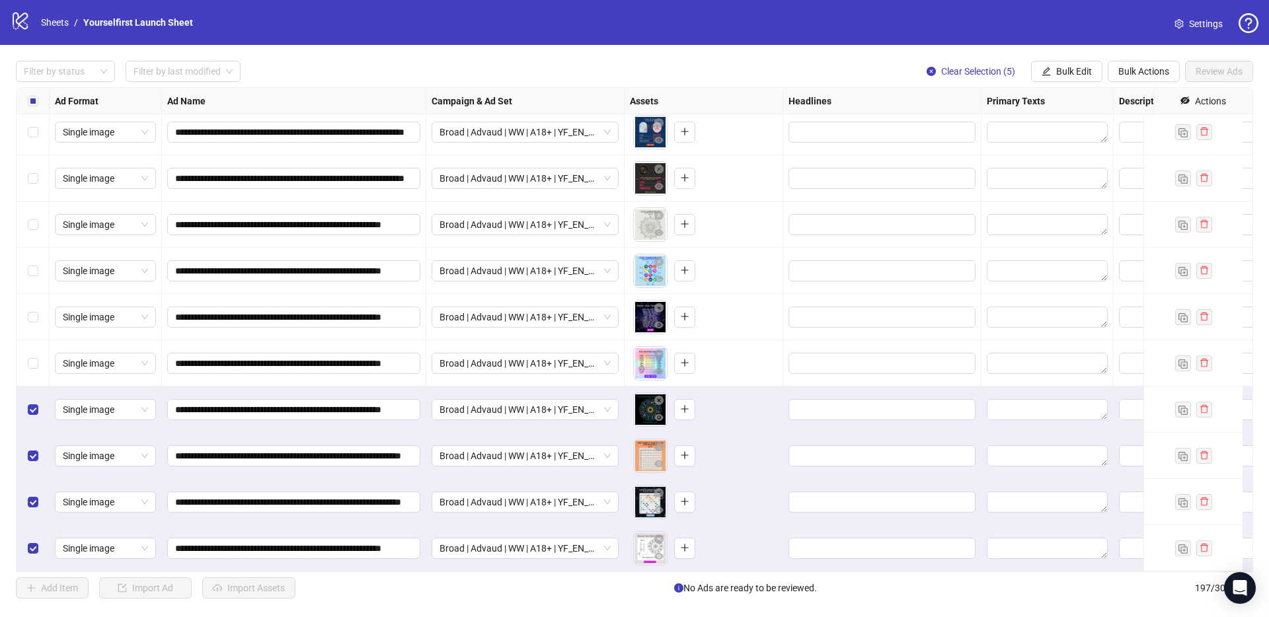
click at [32, 362] on div "Select row 193" at bounding box center [33, 363] width 33 height 46
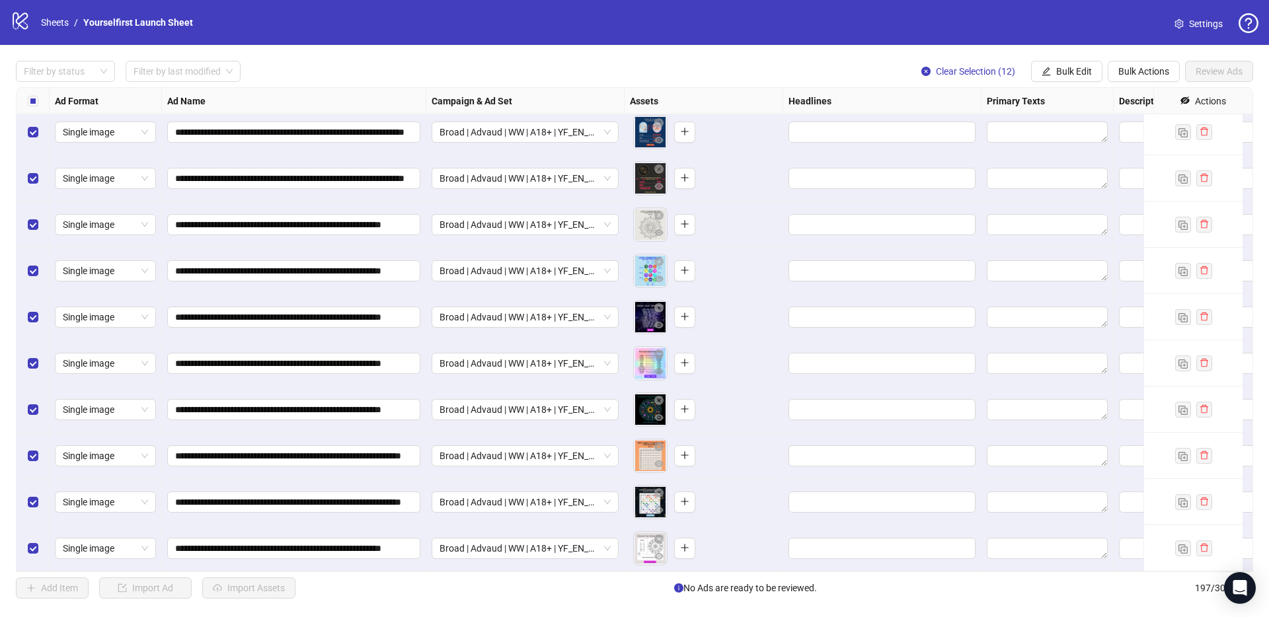
click at [1081, 46] on div "**********" at bounding box center [634, 330] width 1269 height 570
click at [1071, 63] on button "Bulk Edit" at bounding box center [1066, 71] width 71 height 21
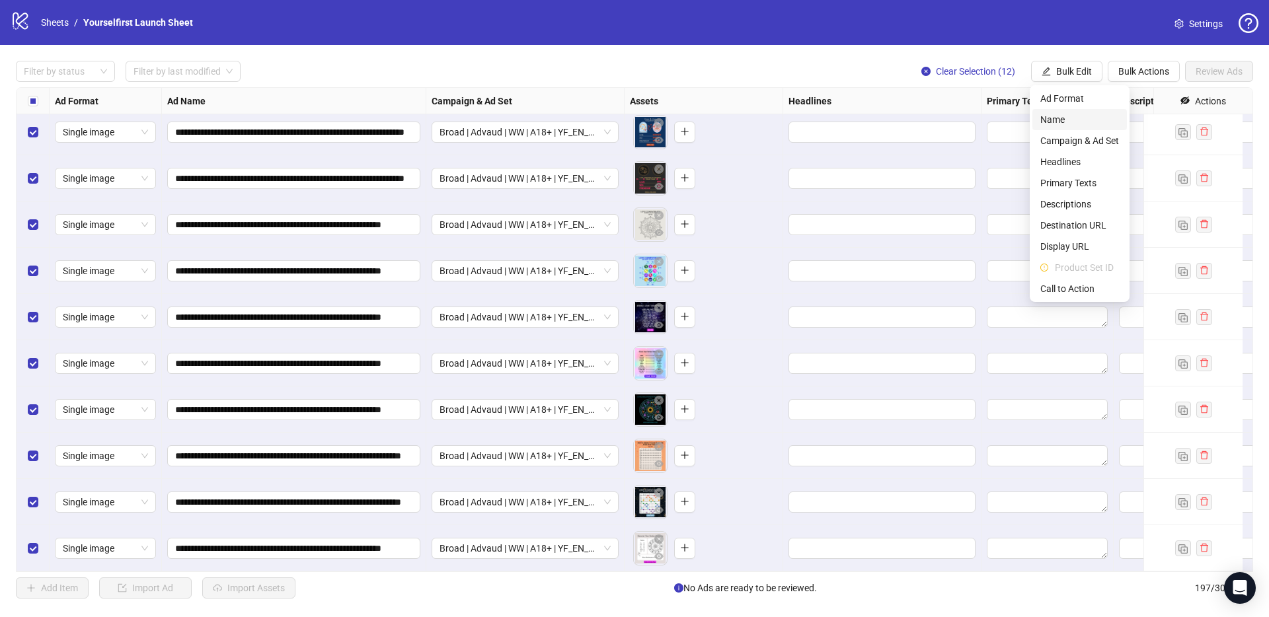
click at [1061, 122] on span "Name" at bounding box center [1079, 119] width 79 height 15
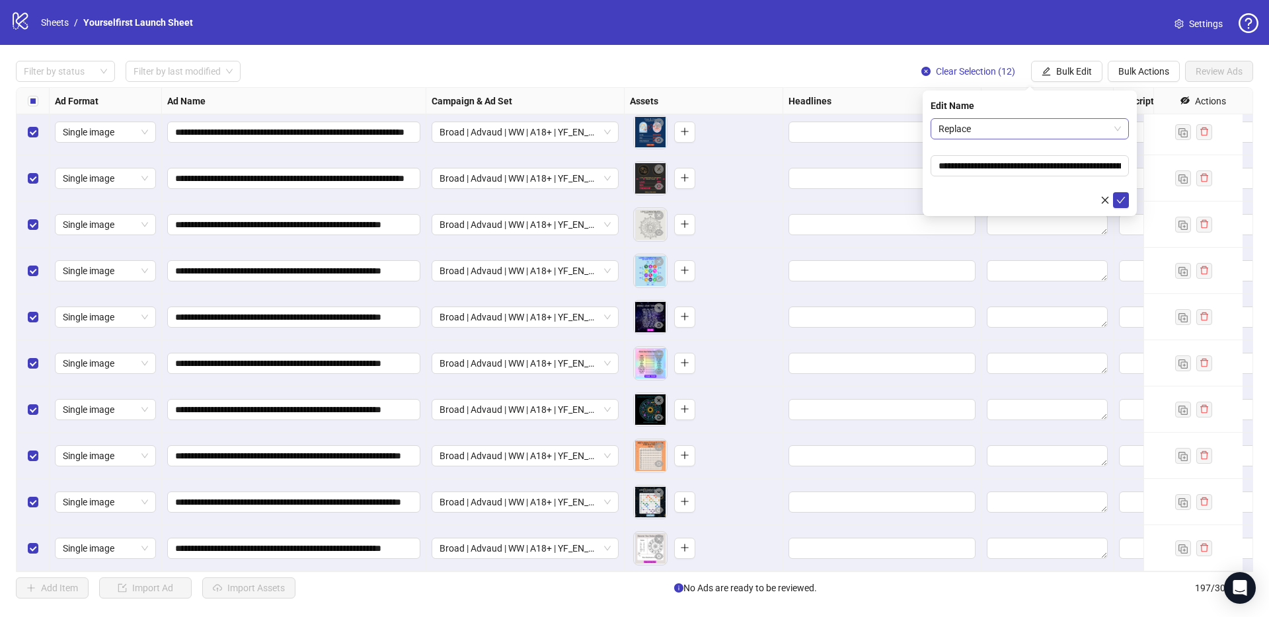
click at [989, 126] on span "Replace" at bounding box center [1030, 129] width 182 height 20
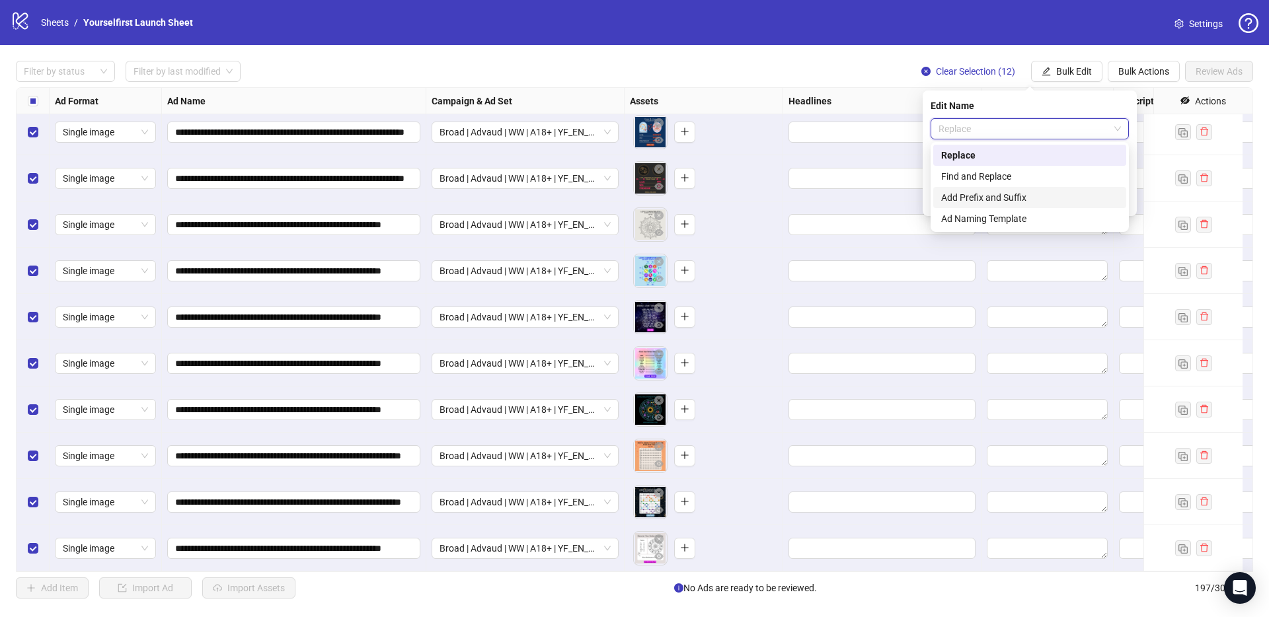
click at [997, 197] on div "Add Prefix and Suffix" at bounding box center [1029, 197] width 177 height 15
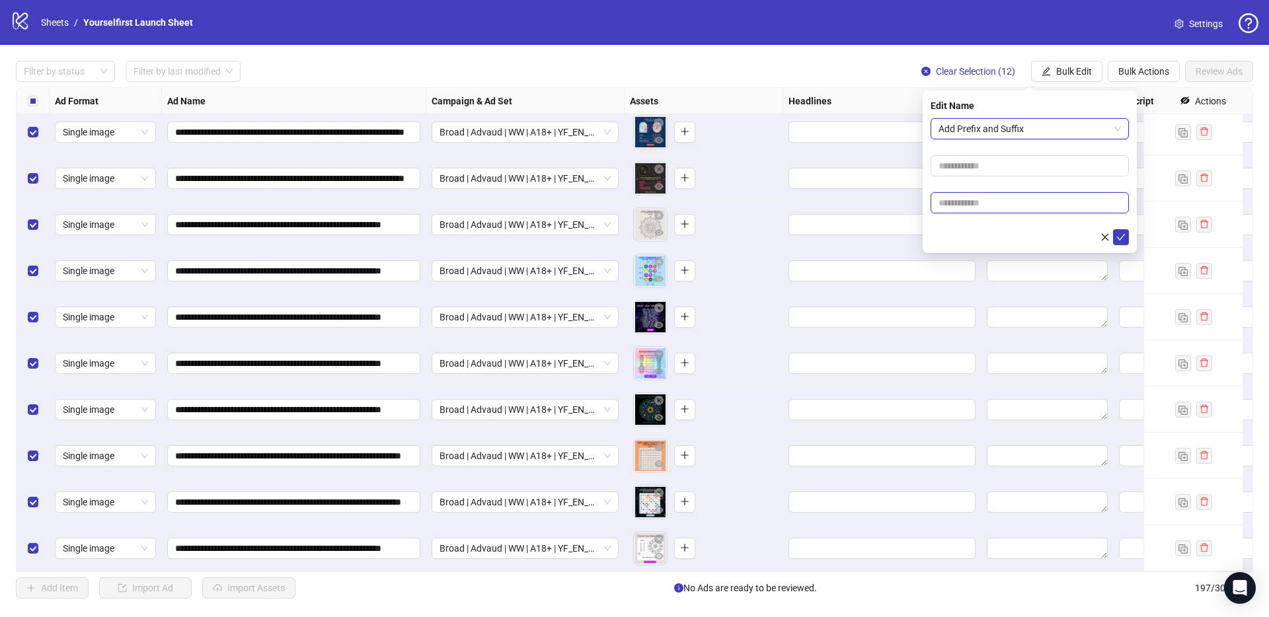
click at [978, 209] on input "text" at bounding box center [1030, 202] width 198 height 21
click at [985, 201] on input "text" at bounding box center [1030, 202] width 198 height 21
paste input "**********"
type input "**********"
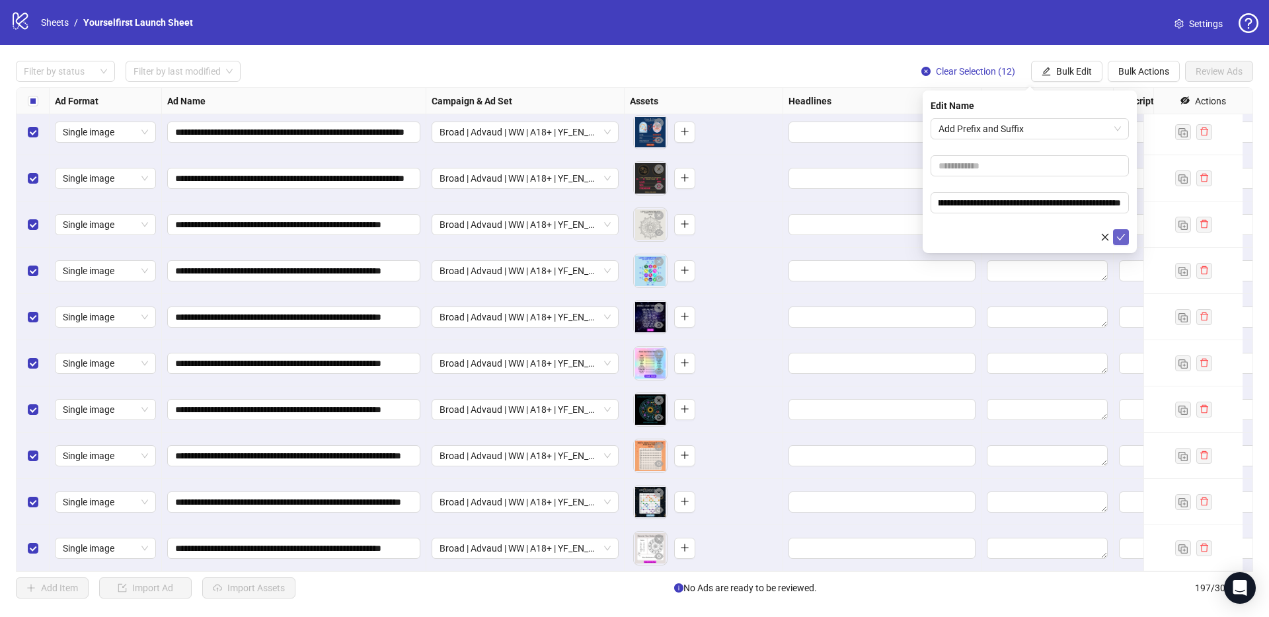
click at [1121, 236] on icon "check" at bounding box center [1120, 237] width 9 height 9
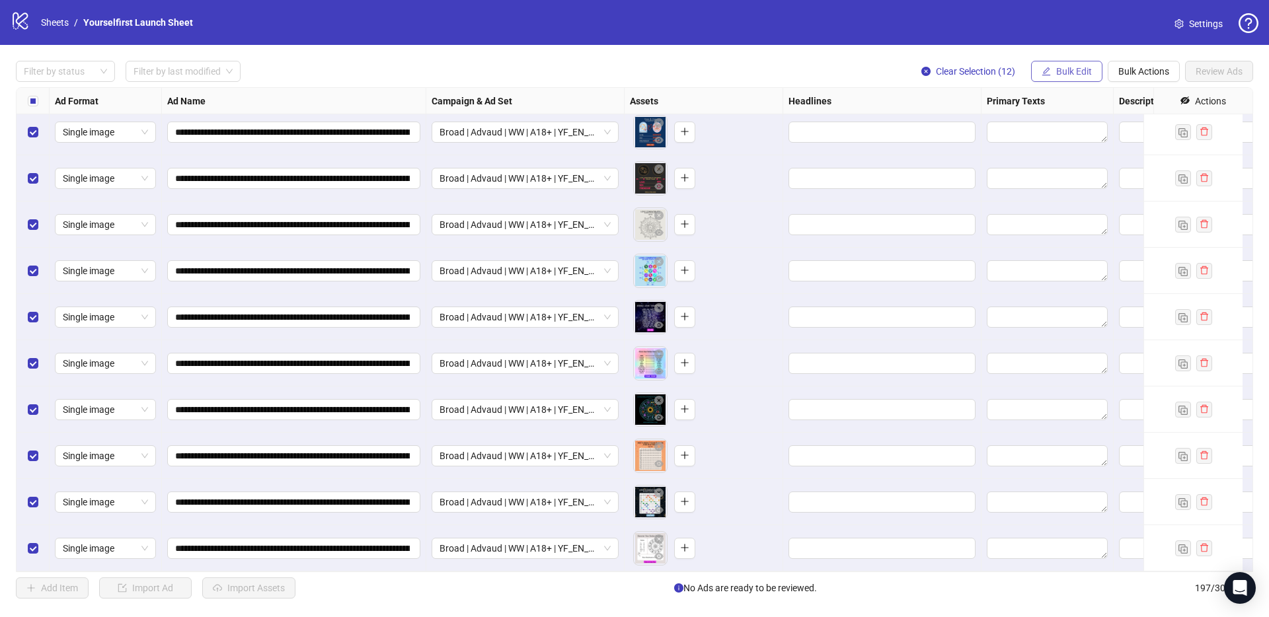
click at [1065, 75] on span "Bulk Edit" at bounding box center [1074, 71] width 36 height 11
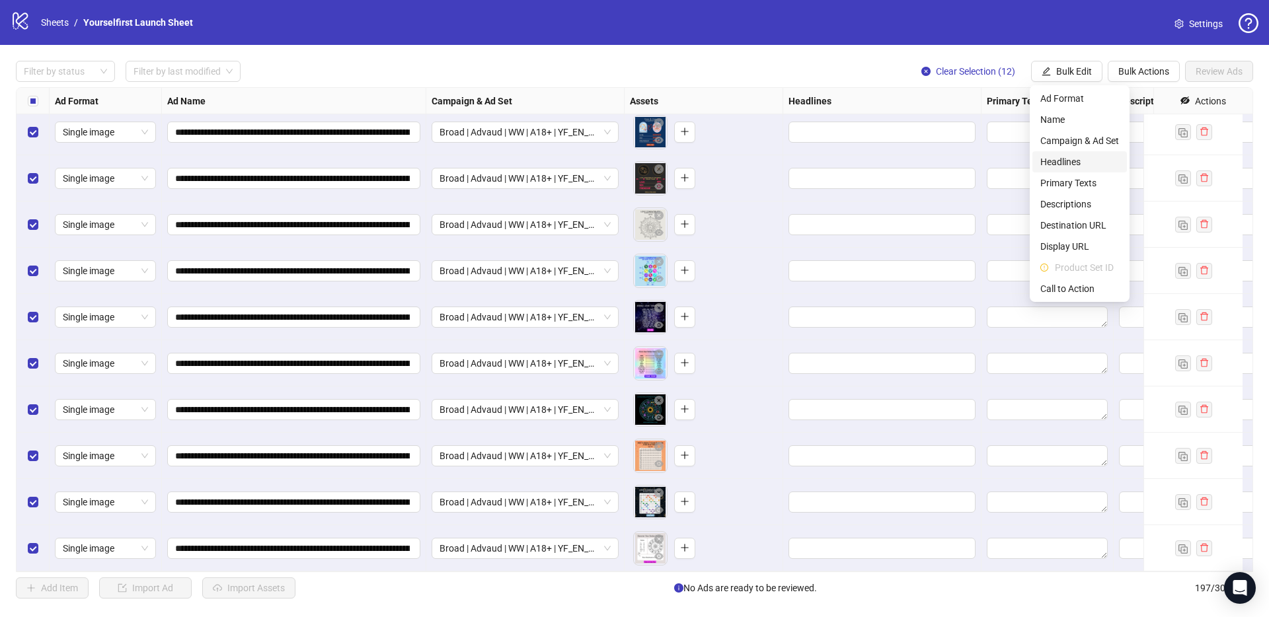
click at [1069, 161] on span "Headlines" at bounding box center [1079, 162] width 79 height 15
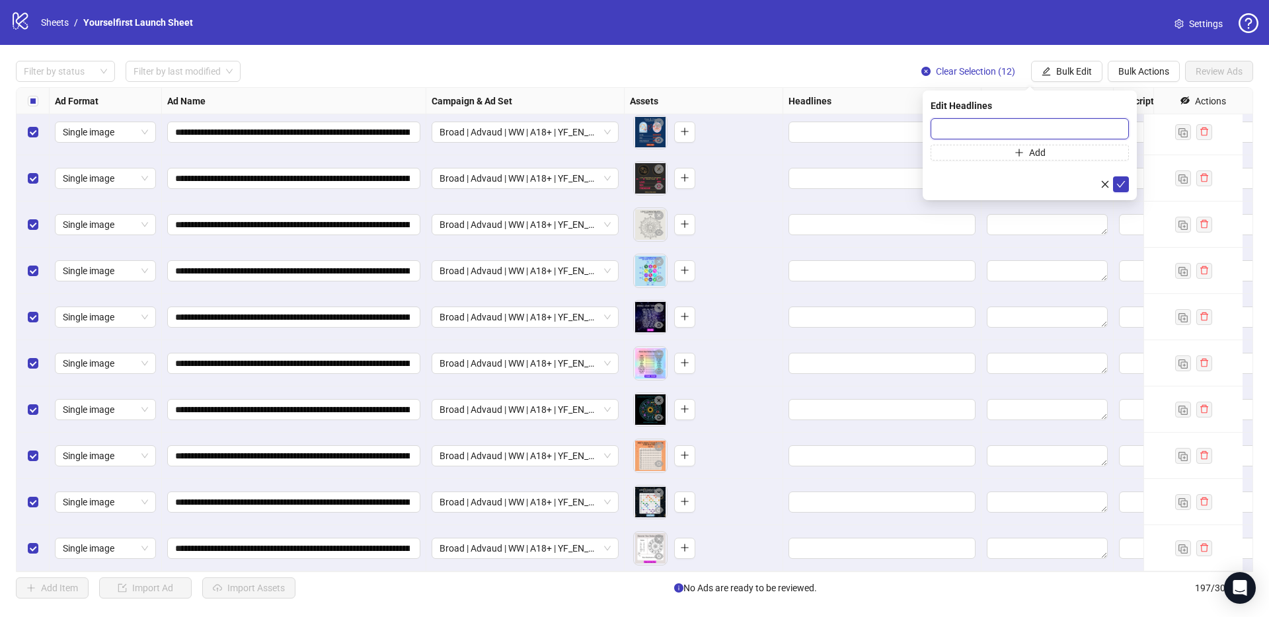
click at [998, 126] on input "text" at bounding box center [1030, 128] width 198 height 21
paste input "**********"
type input "**********"
click at [1120, 182] on icon "check" at bounding box center [1120, 184] width 9 height 9
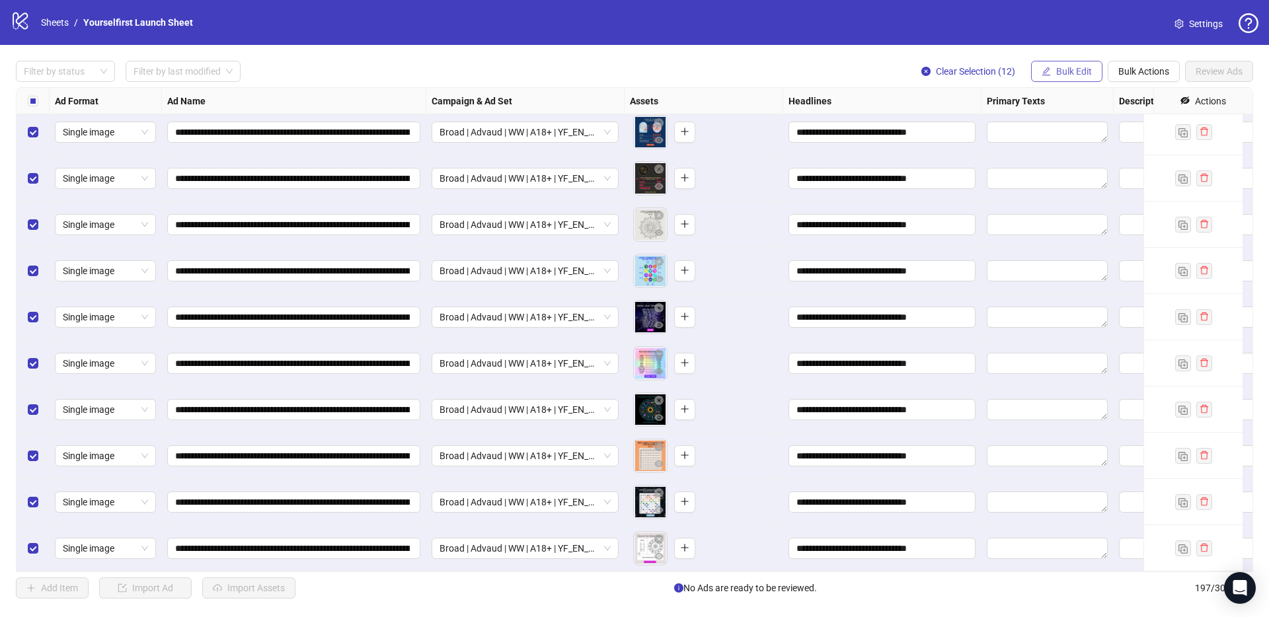
click at [1065, 69] on span "Bulk Edit" at bounding box center [1074, 71] width 36 height 11
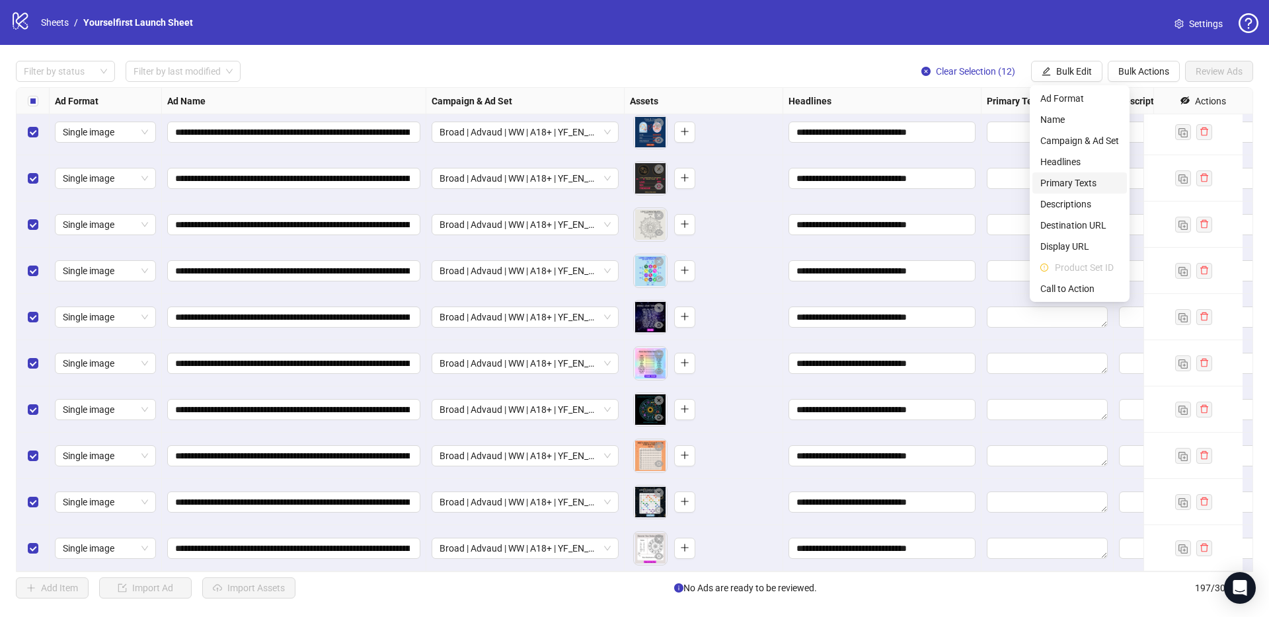
click at [1075, 182] on span "Primary Texts" at bounding box center [1079, 183] width 79 height 15
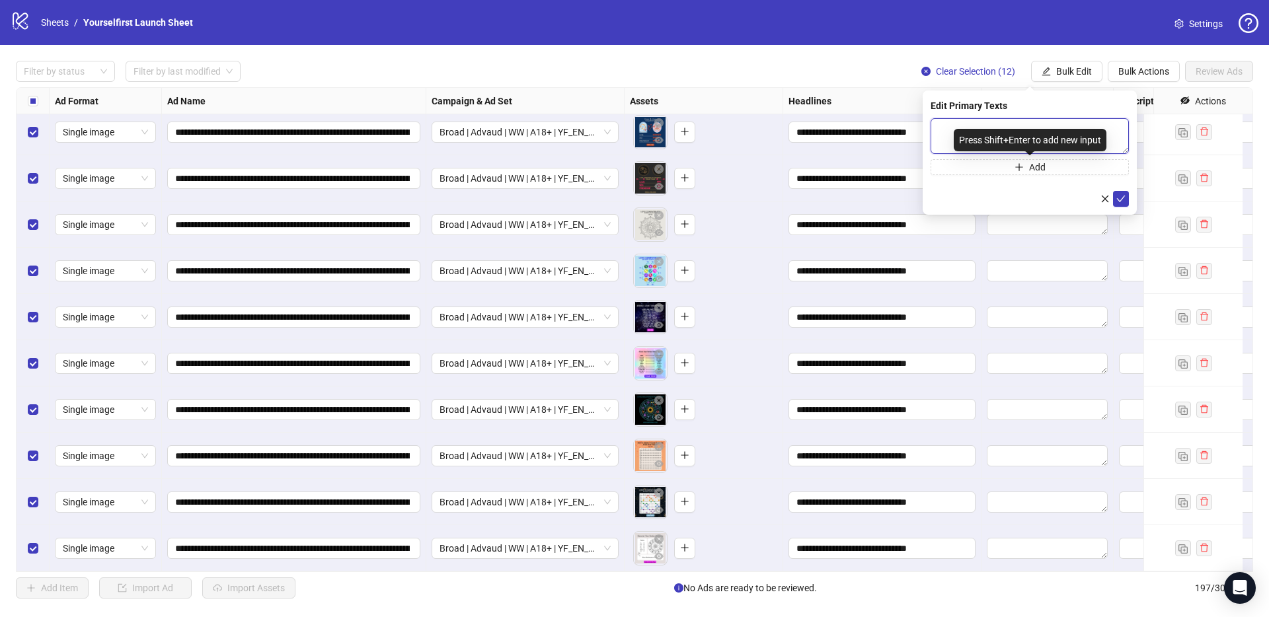
click at [997, 127] on textarea at bounding box center [1030, 136] width 198 height 36
paste textarea "**********"
type textarea "**********"
click at [1122, 198] on icon "check" at bounding box center [1120, 198] width 9 height 9
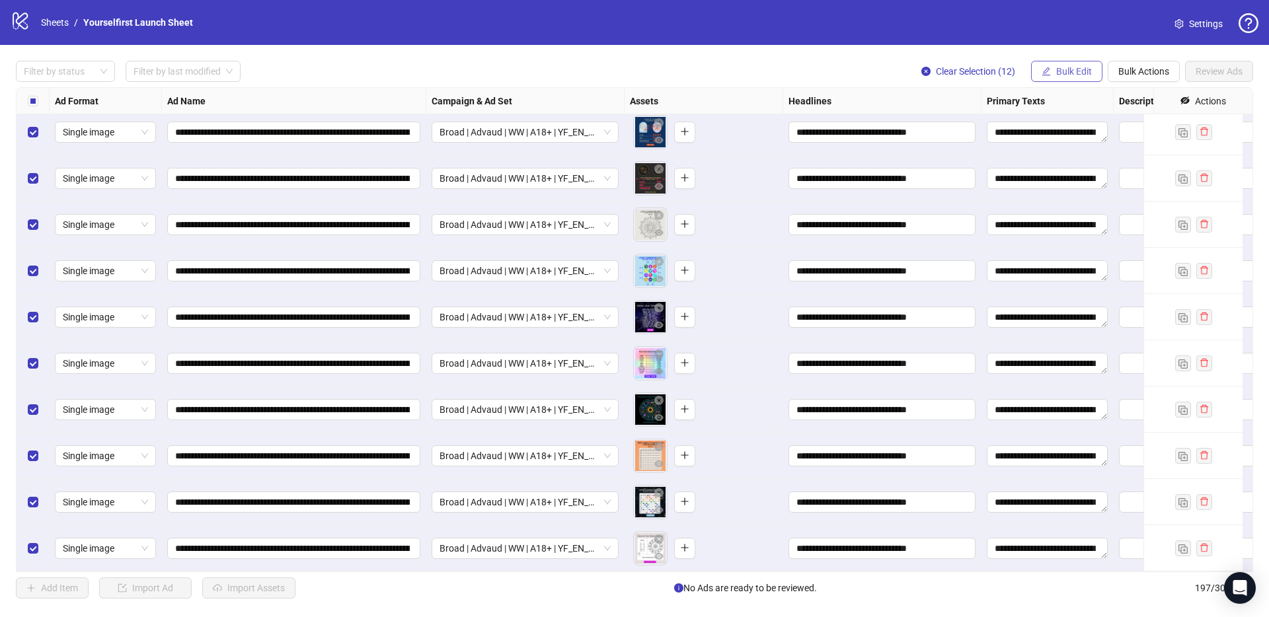
click at [1072, 73] on span "Bulk Edit" at bounding box center [1074, 71] width 36 height 11
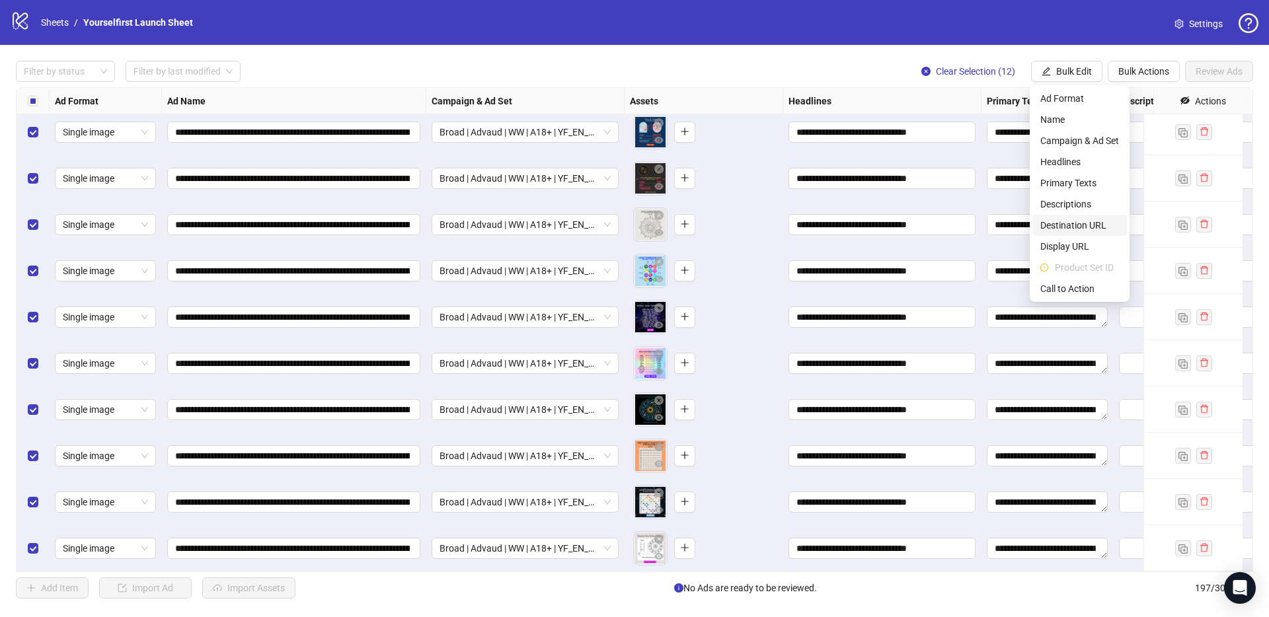
click at [1067, 223] on span "Destination URL" at bounding box center [1079, 225] width 79 height 15
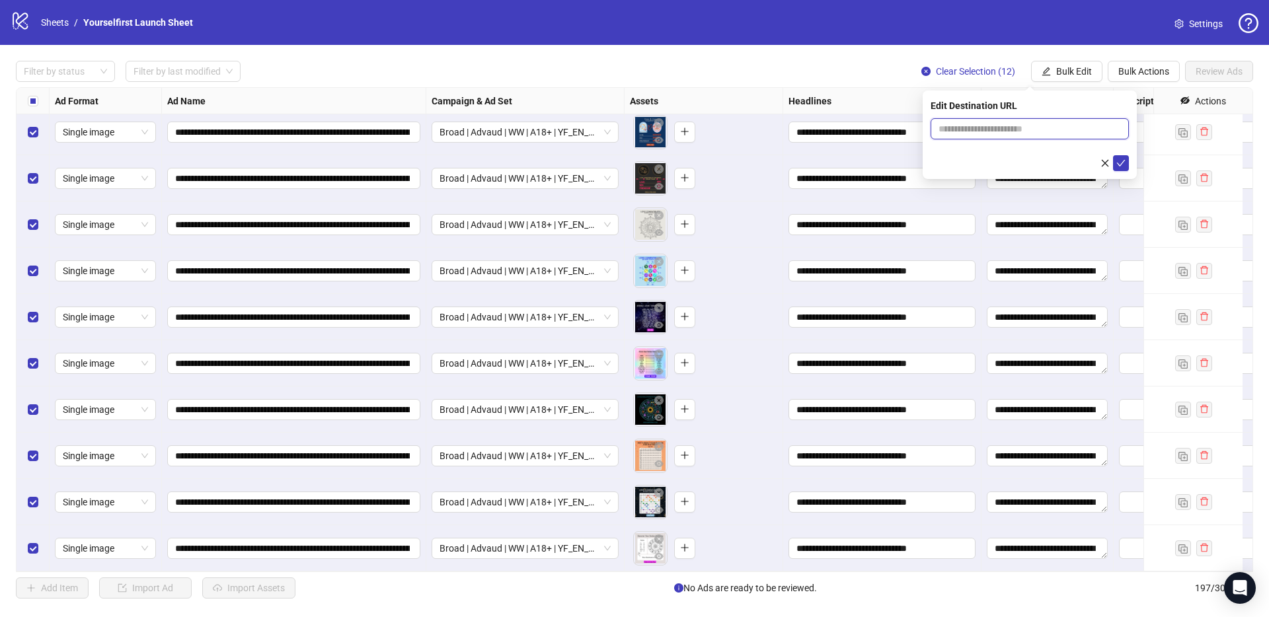
click at [1010, 130] on input "text" at bounding box center [1025, 129] width 172 height 15
paste input "**********"
type input "**********"
click at [1121, 161] on icon "check" at bounding box center [1120, 163] width 9 height 9
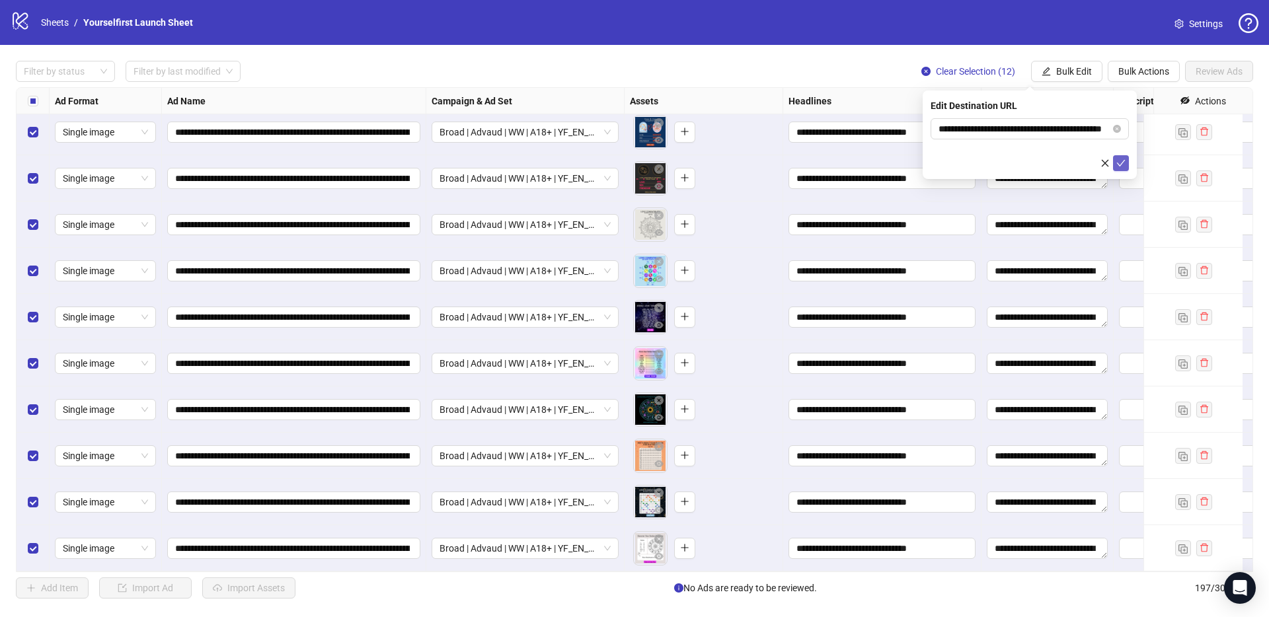
scroll to position [0, 0]
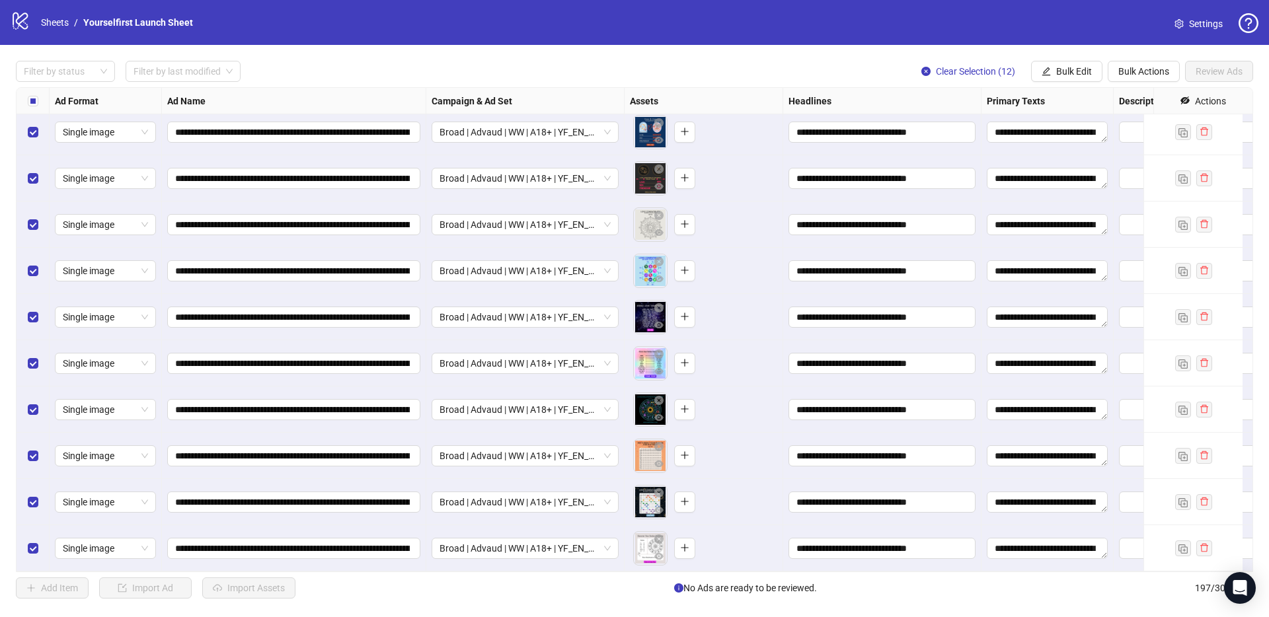
click at [740, 52] on div "**********" at bounding box center [634, 330] width 1269 height 570
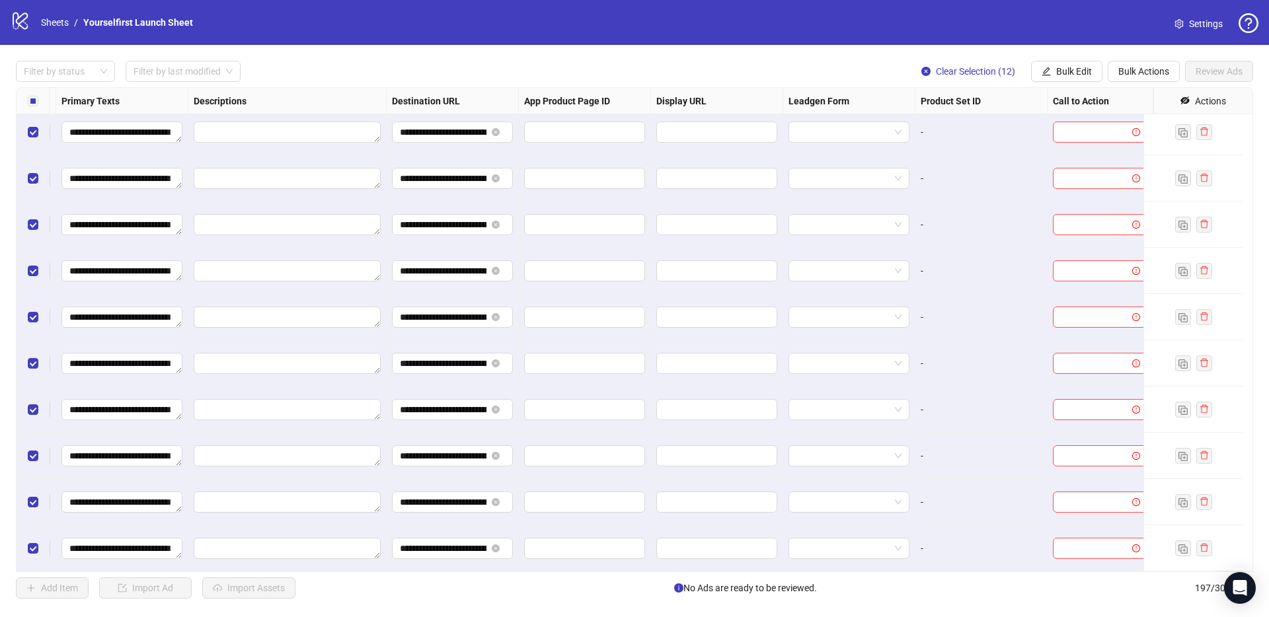
scroll to position [8667, 935]
click at [1075, 71] on span "Bulk Edit" at bounding box center [1074, 71] width 36 height 11
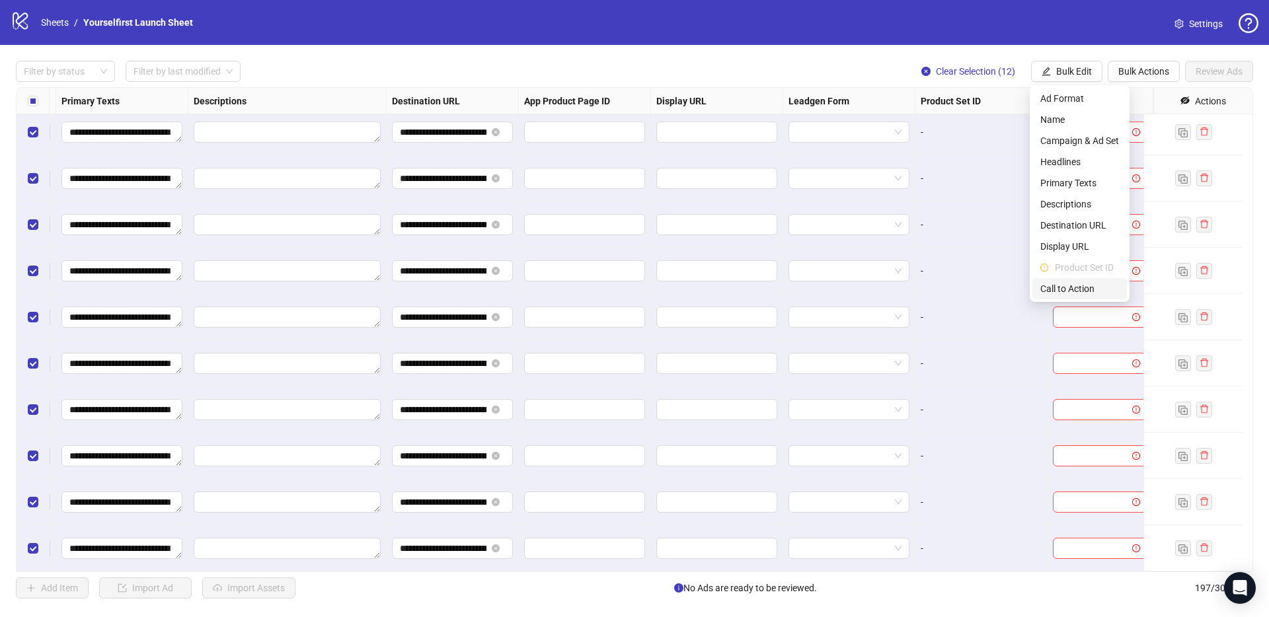
click at [1060, 290] on span "Call to Action" at bounding box center [1079, 289] width 79 height 15
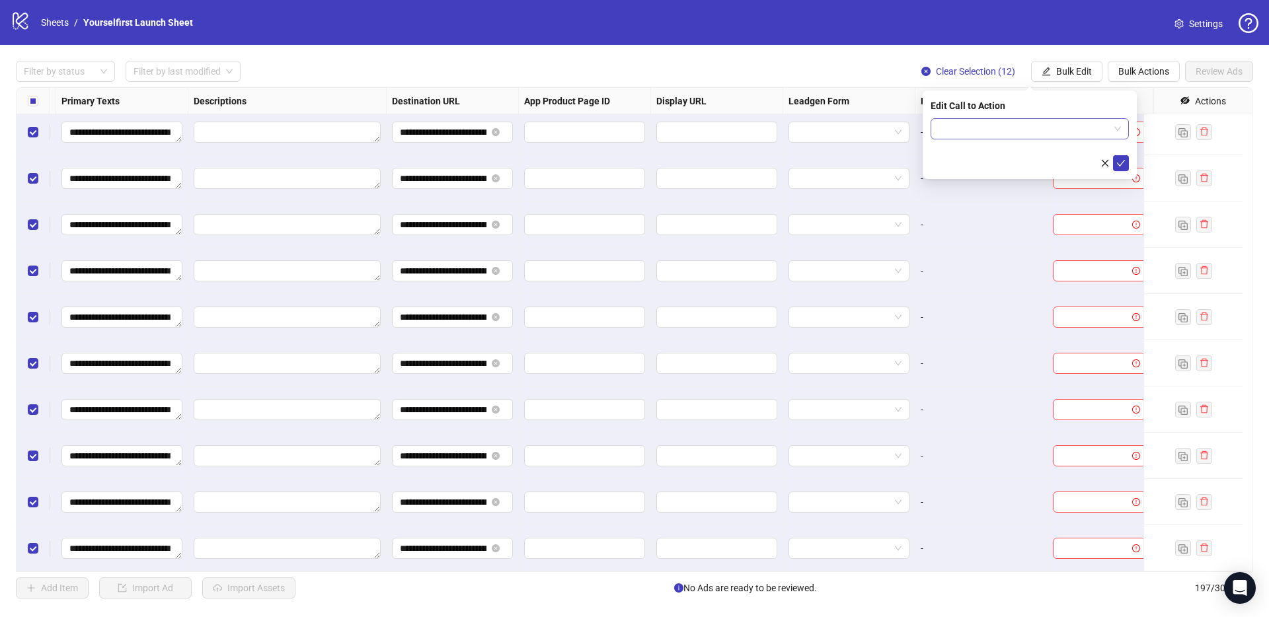
click at [1022, 128] on input "search" at bounding box center [1024, 129] width 171 height 20
type input "*****"
click at [1001, 157] on div "Learn more" at bounding box center [1029, 155] width 177 height 15
click at [1123, 164] on icon "check" at bounding box center [1120, 163] width 9 height 9
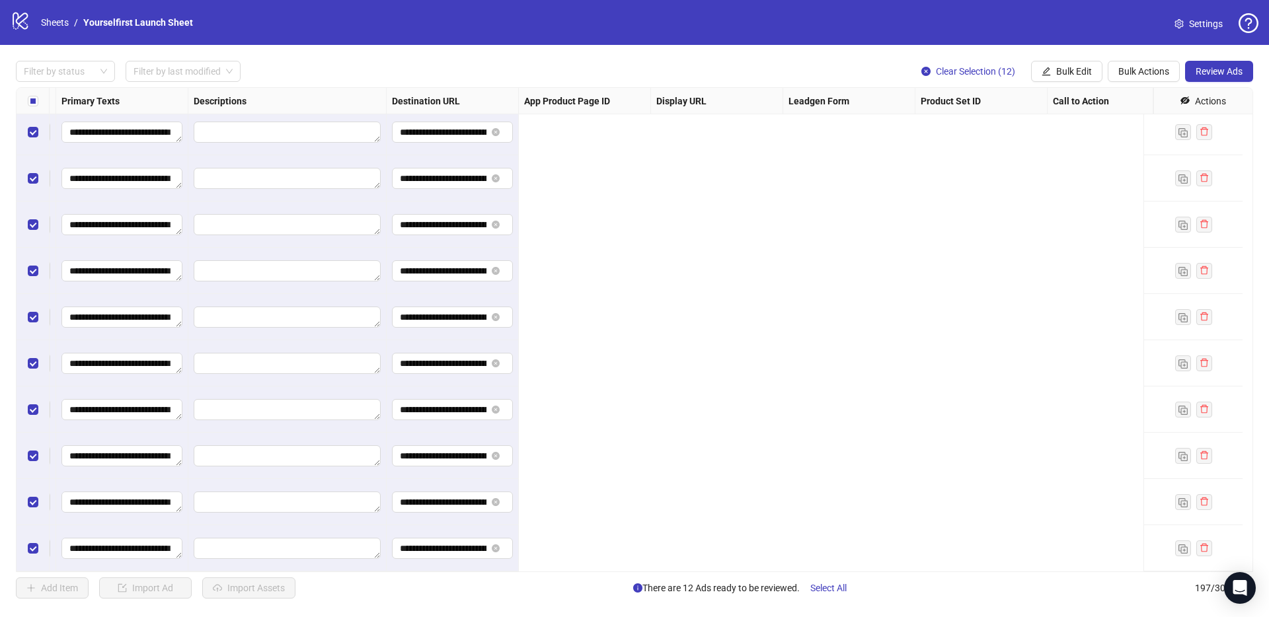
scroll to position [8667, 0]
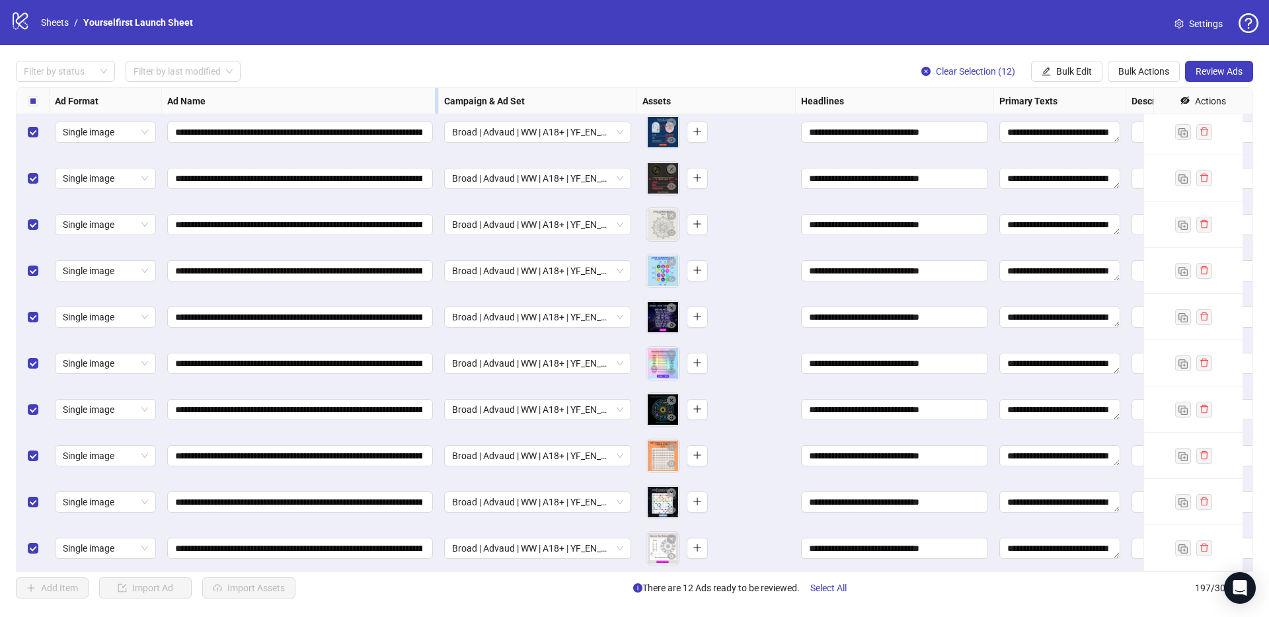
drag, startPoint x: 423, startPoint y: 96, endPoint x: 436, endPoint y: 106, distance: 16.0
click at [436, 106] on div "Resize Ad Name column" at bounding box center [436, 101] width 3 height 26
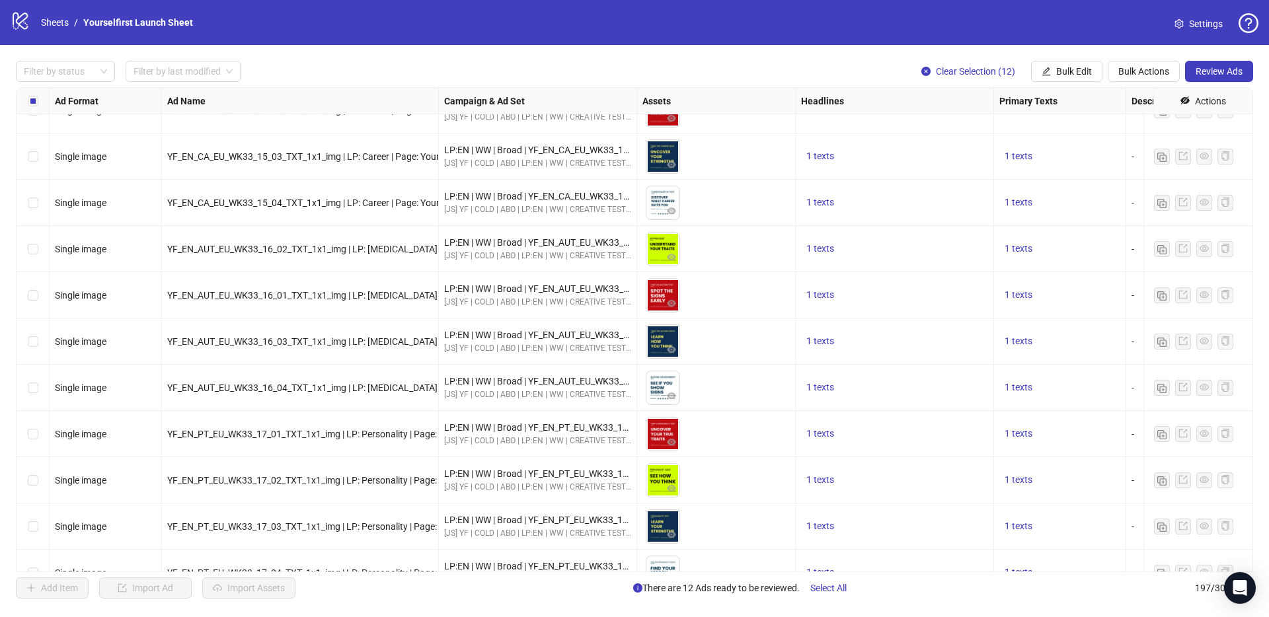
scroll to position [8331, 0]
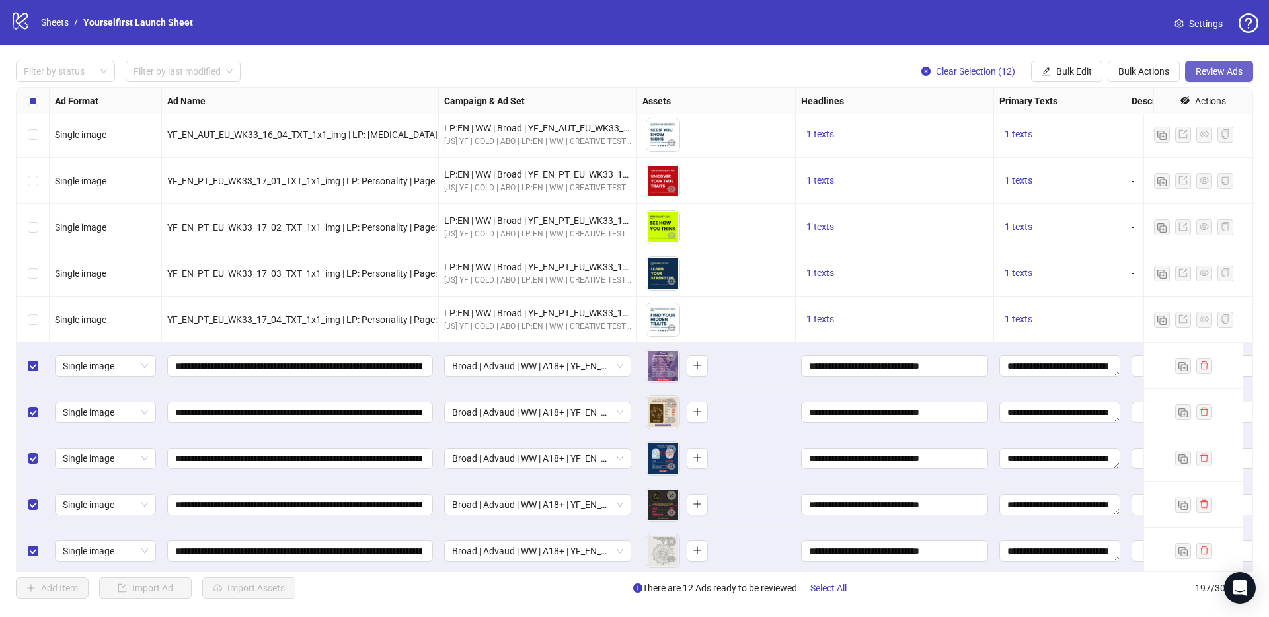
click at [1233, 69] on span "Review Ads" at bounding box center [1219, 71] width 47 height 11
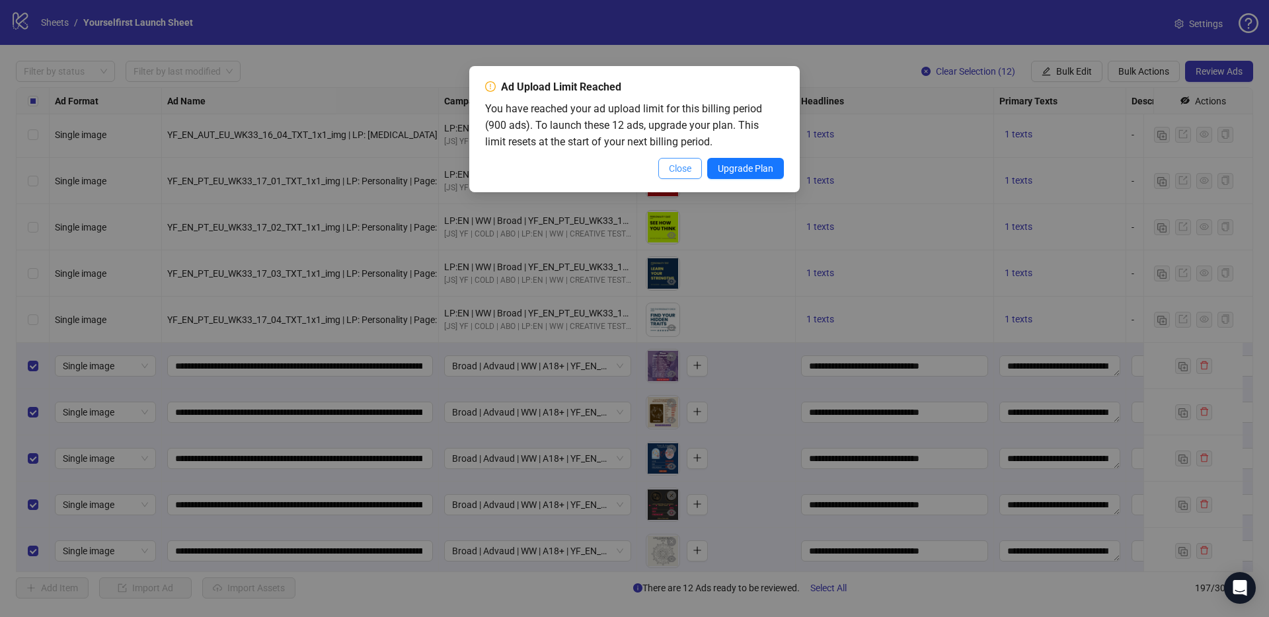
click at [672, 166] on span "Close" at bounding box center [680, 168] width 22 height 11
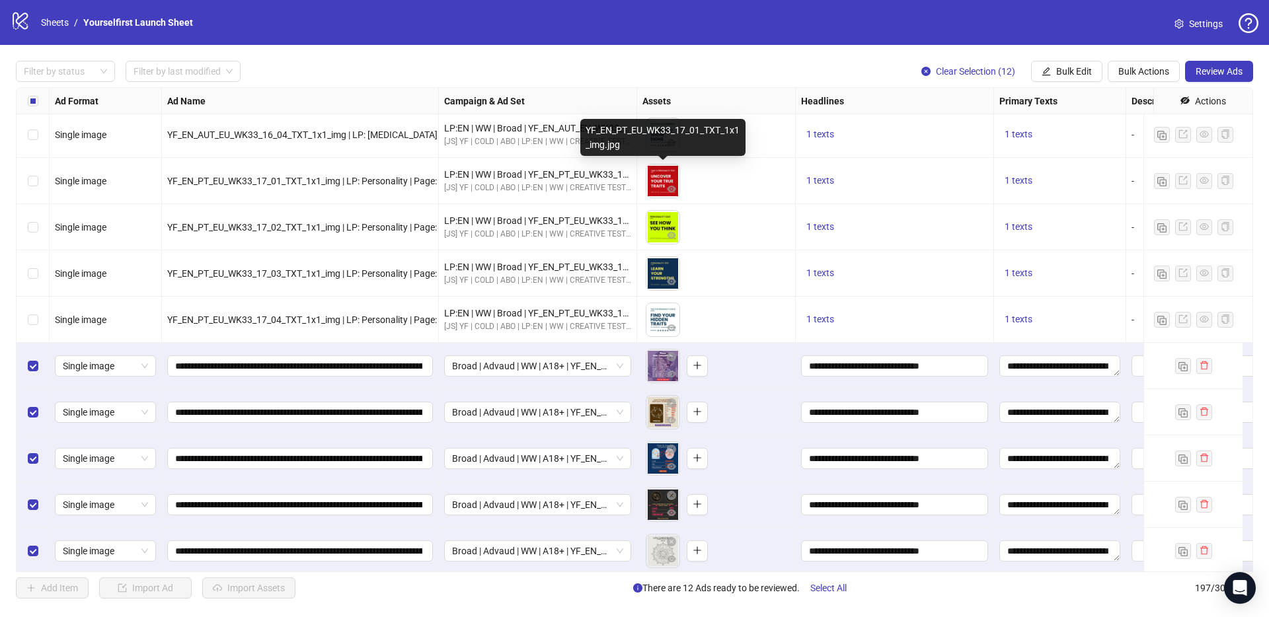
click at [679, 61] on div "Filter by status Filter by last modified Clear Selection (12) Bulk Edit Bulk Ac…" at bounding box center [634, 71] width 1237 height 21
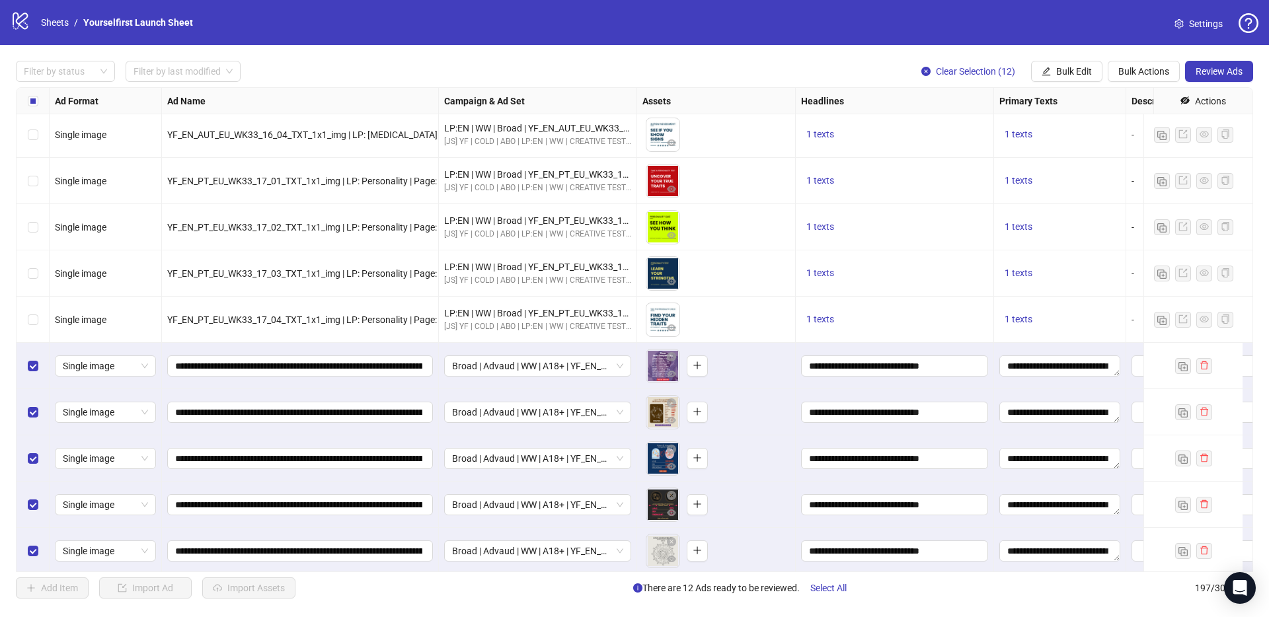
click at [19, 21] on icon "logo/logo-mobile" at bounding box center [21, 21] width 20 height 20
click at [47, 19] on link "Sheets" at bounding box center [54, 22] width 33 height 15
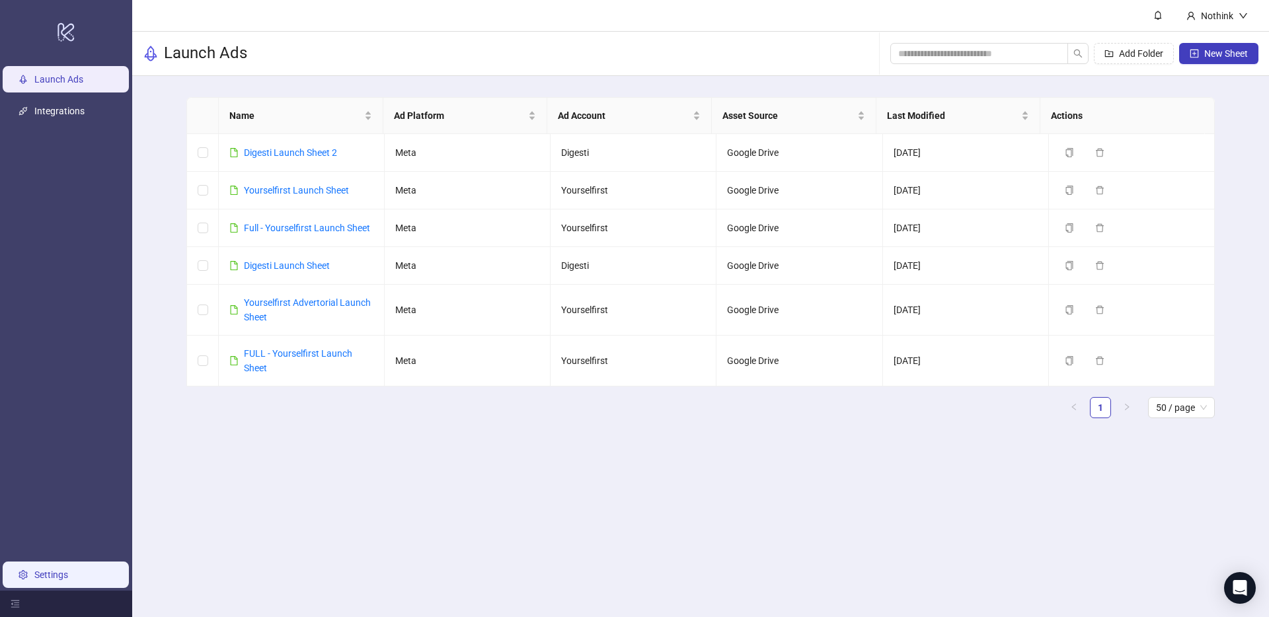
click at [44, 570] on link "Settings" at bounding box center [51, 575] width 34 height 11
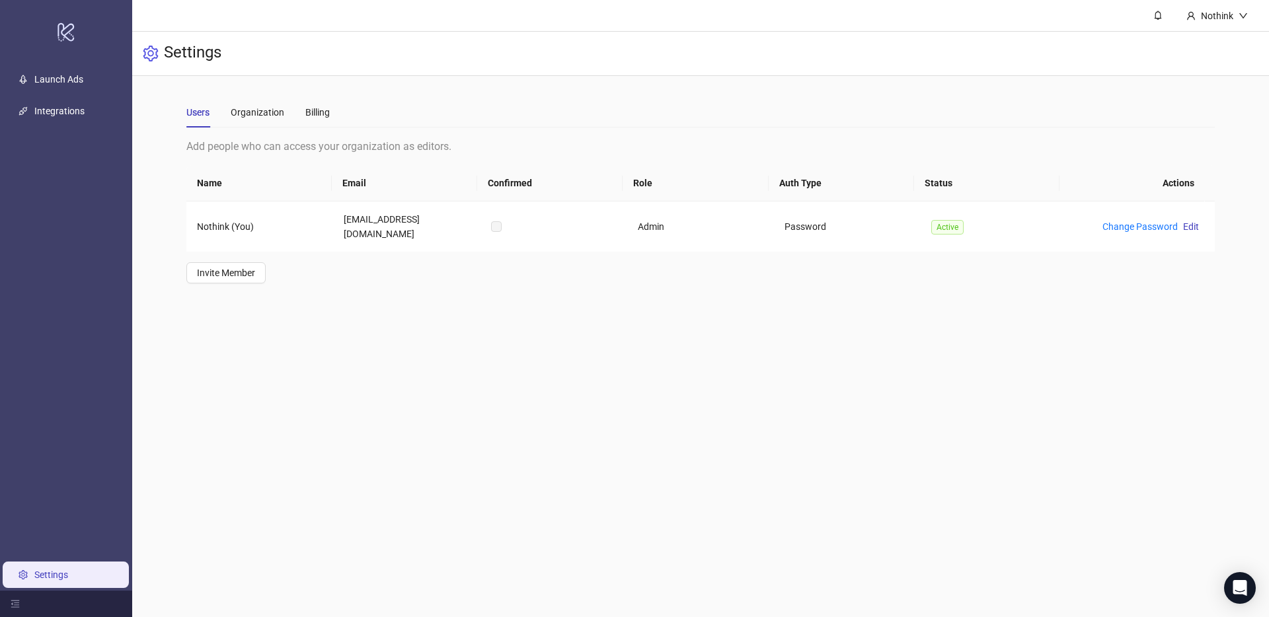
click at [313, 130] on div "Users Organization Billing Add people who can access your organization as edito…" at bounding box center [700, 190] width 1028 height 186
click at [324, 110] on div "Billing" at bounding box center [317, 112] width 24 height 15
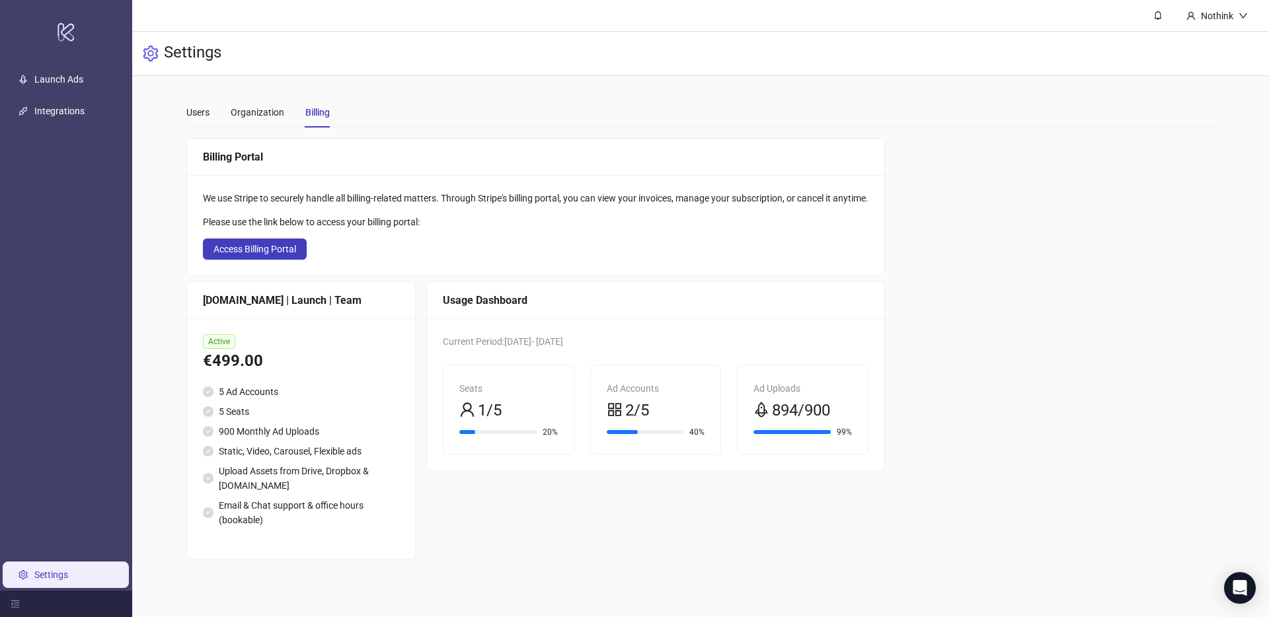
click at [502, 85] on main "Users Organization Billing Add people who can access your organization as edito…" at bounding box center [701, 328] width 1050 height 505
click at [687, 539] on div "Usage Dashboard Current Period: 2025-07-21 - 2025-08-21 Seats 1/5 20% Ad Accoun…" at bounding box center [655, 421] width 459 height 278
click at [243, 360] on div "€499.00" at bounding box center [301, 361] width 196 height 25
click at [276, 120] on div "Organization" at bounding box center [258, 112] width 54 height 30
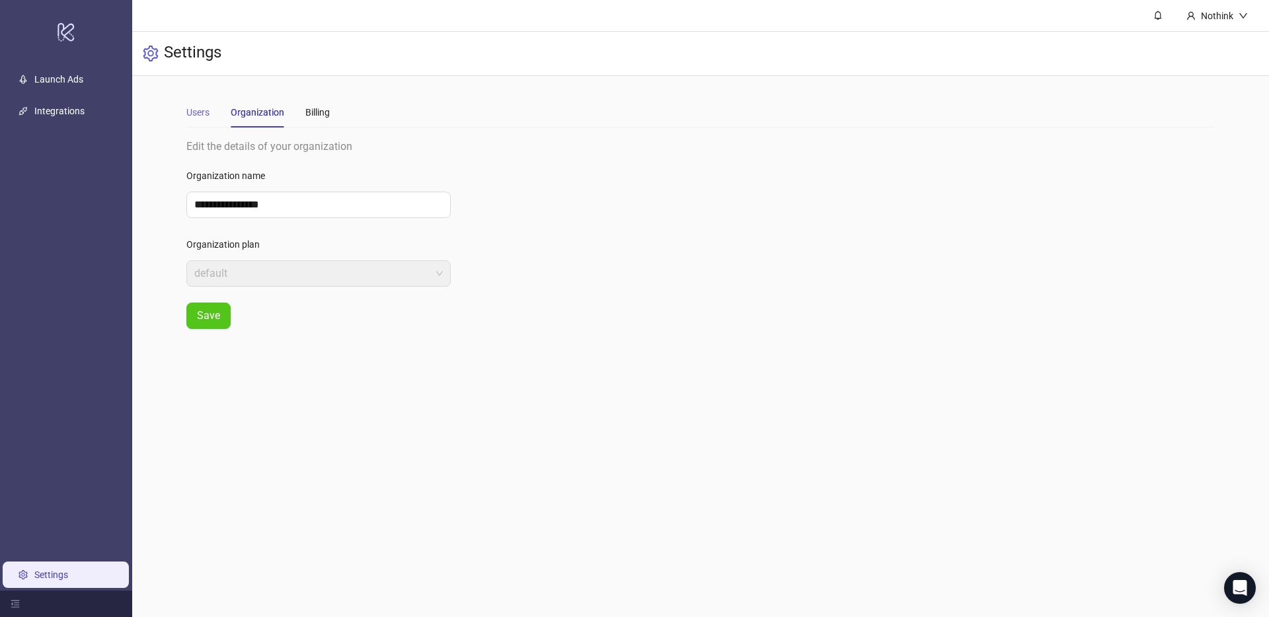
click at [208, 123] on div "Users" at bounding box center [197, 112] width 23 height 30
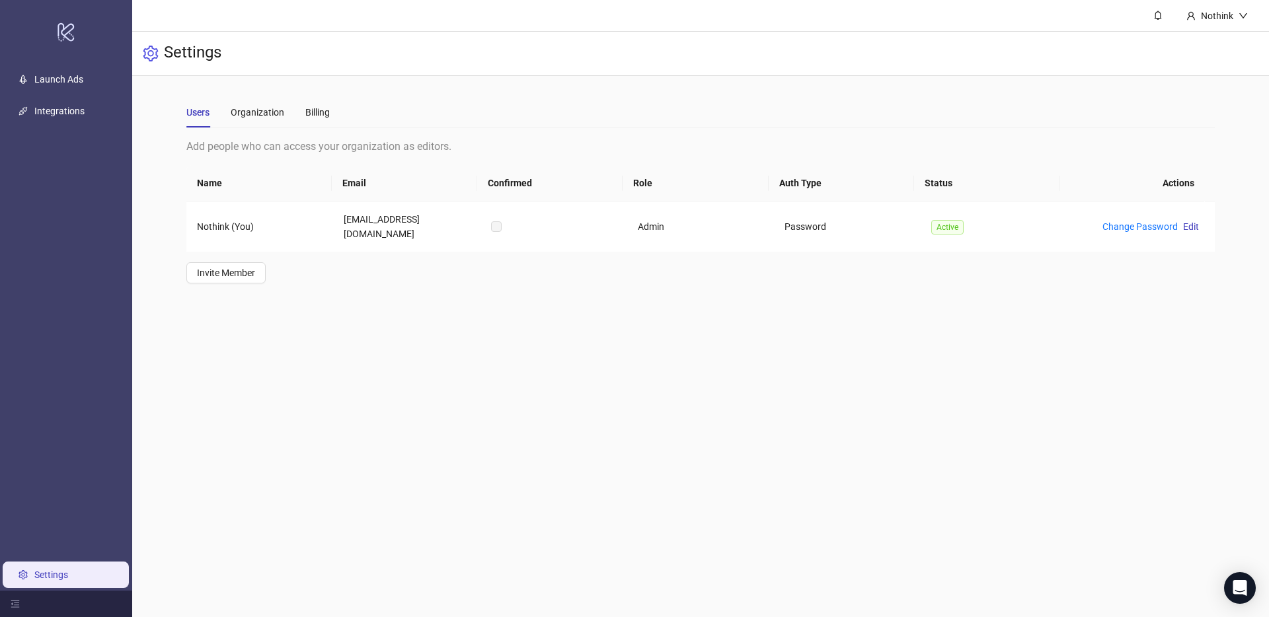
click at [352, 115] on div "Users Organization Billing" at bounding box center [700, 112] width 1028 height 30
click at [333, 114] on div "Users Organization Billing" at bounding box center [700, 112] width 1028 height 30
click at [330, 113] on div "Users Organization Billing" at bounding box center [700, 112] width 1028 height 30
click at [323, 114] on div "Billing" at bounding box center [317, 112] width 24 height 15
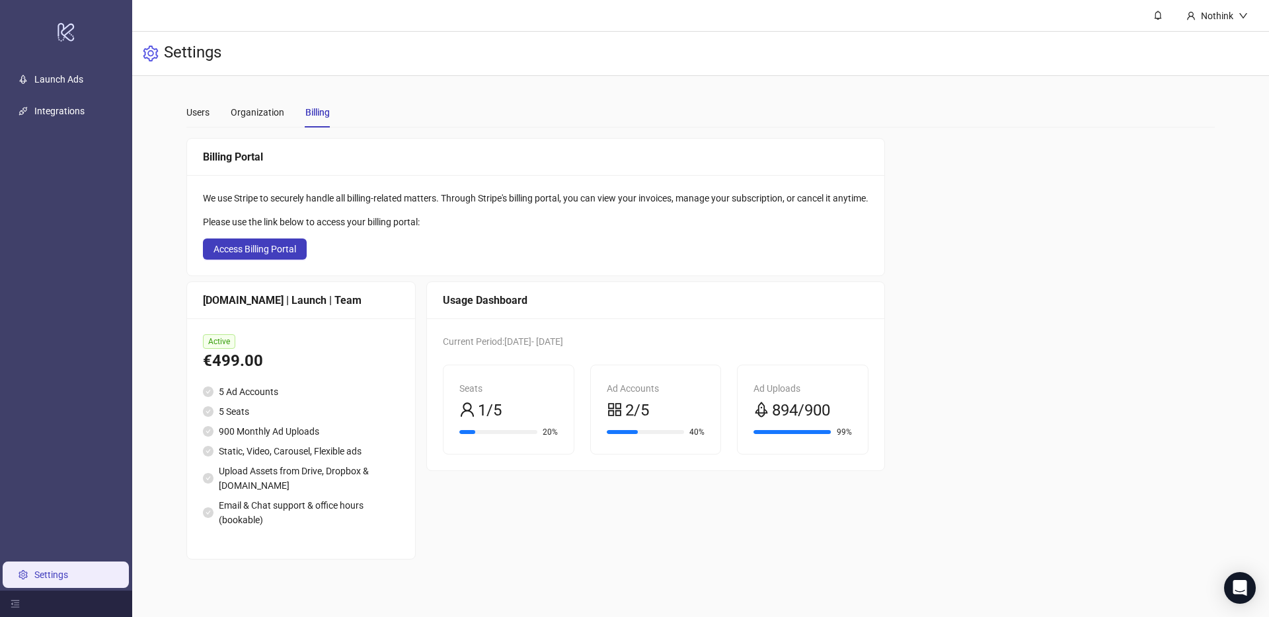
click at [271, 436] on li "900 Monthly Ad Uploads" at bounding box center [301, 431] width 196 height 15
click at [268, 251] on span "Access Billing Portal" at bounding box center [254, 249] width 83 height 11
click at [53, 48] on div "logo/logo-mobile" at bounding box center [66, 32] width 127 height 58
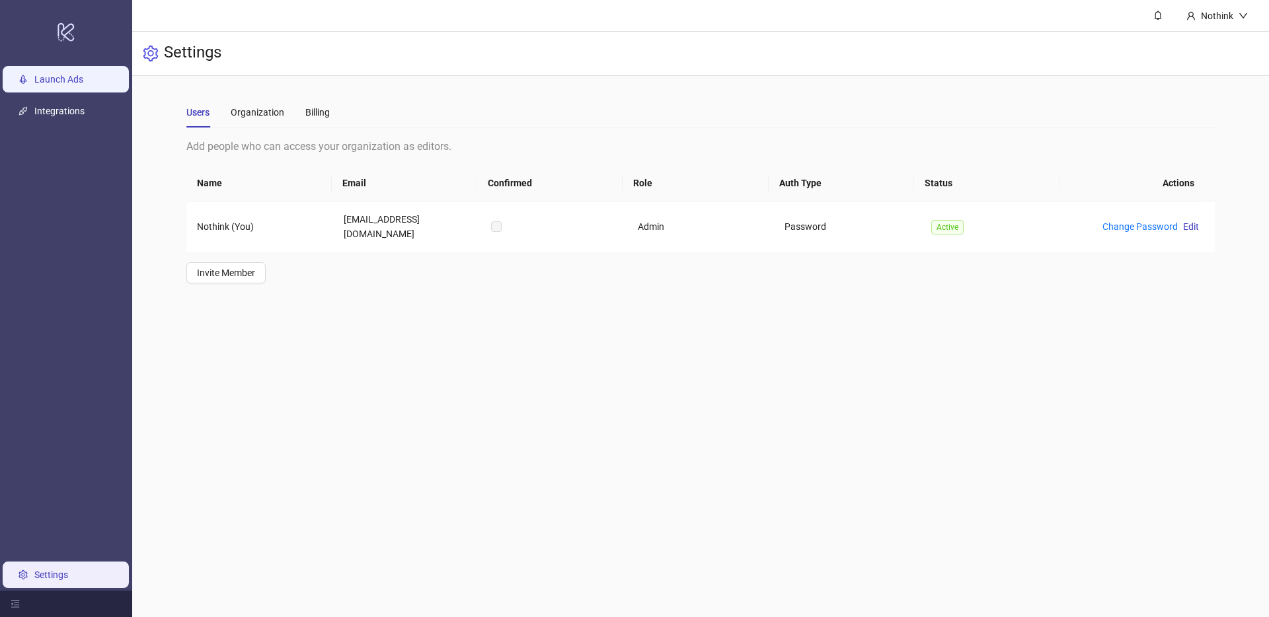
click at [34, 85] on link "Launch Ads" at bounding box center [58, 79] width 49 height 11
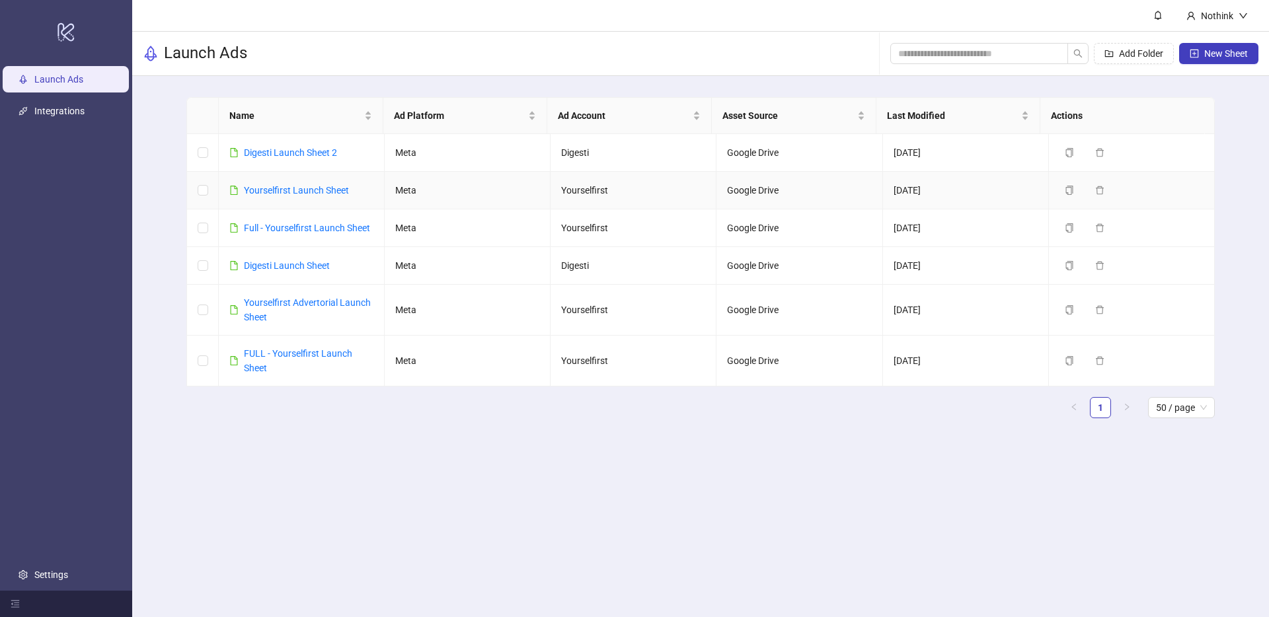
click at [275, 196] on div "Yourselfirst Launch Sheet" at bounding box center [296, 190] width 105 height 15
click at [287, 186] on link "Yourselfirst Launch Sheet" at bounding box center [296, 190] width 105 height 11
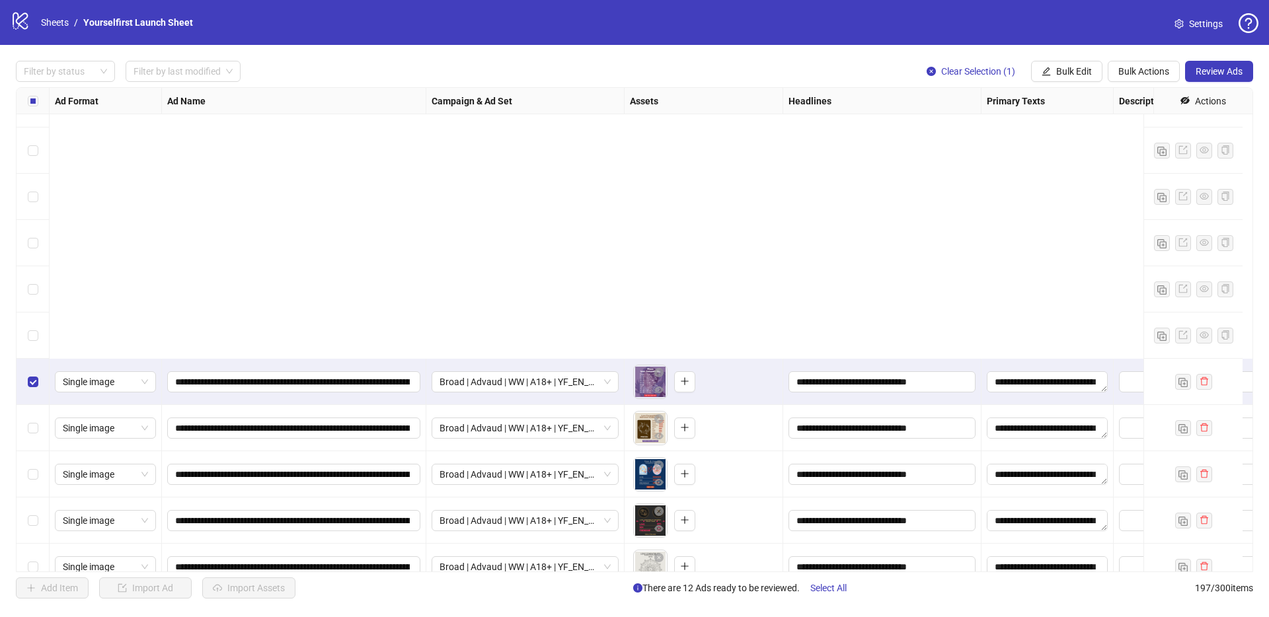
scroll to position [8667, 0]
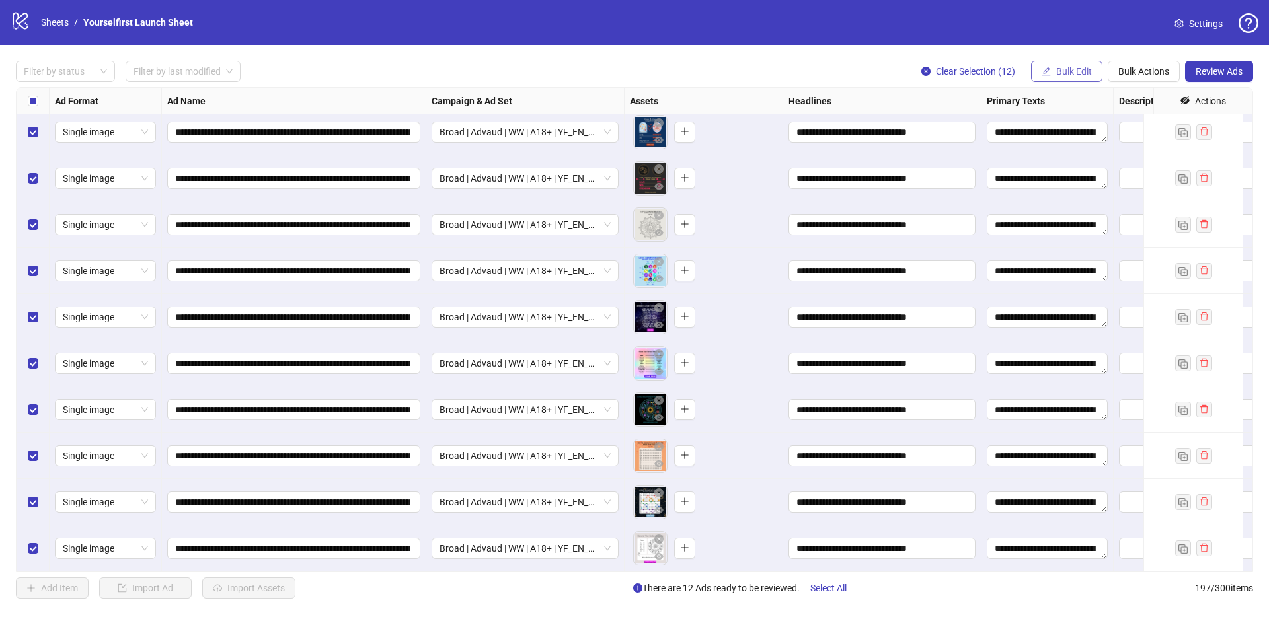
click at [1079, 73] on span "Bulk Edit" at bounding box center [1074, 71] width 36 height 11
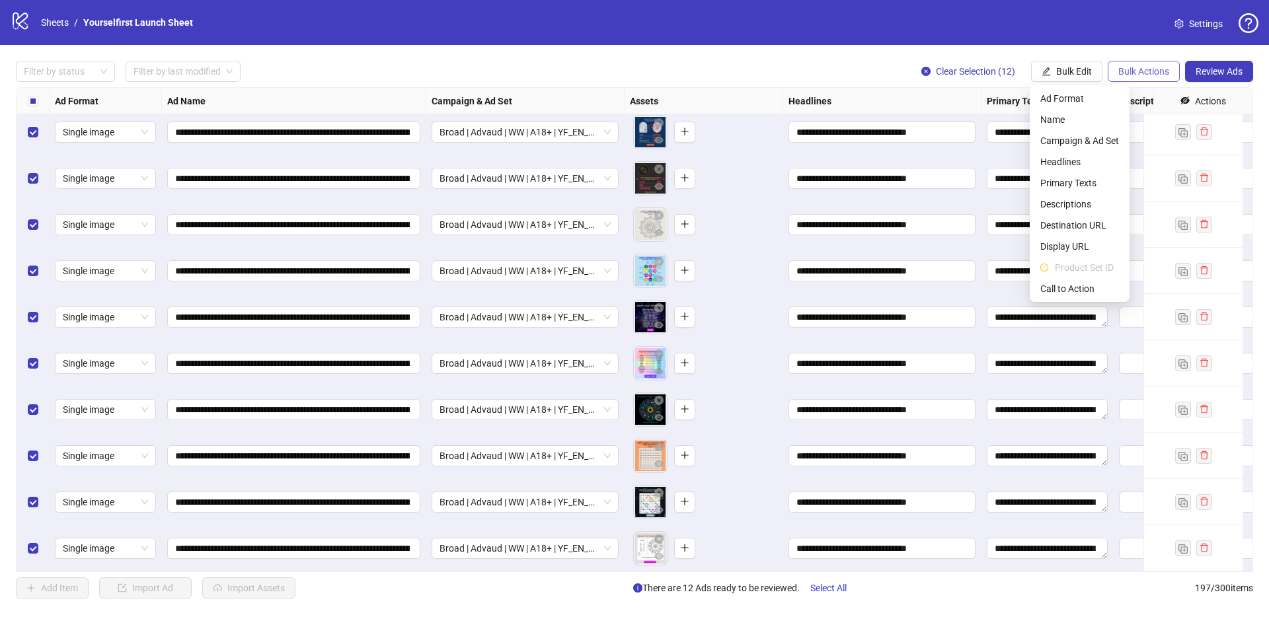
click at [1141, 73] on span "Bulk Actions" at bounding box center [1143, 71] width 51 height 11
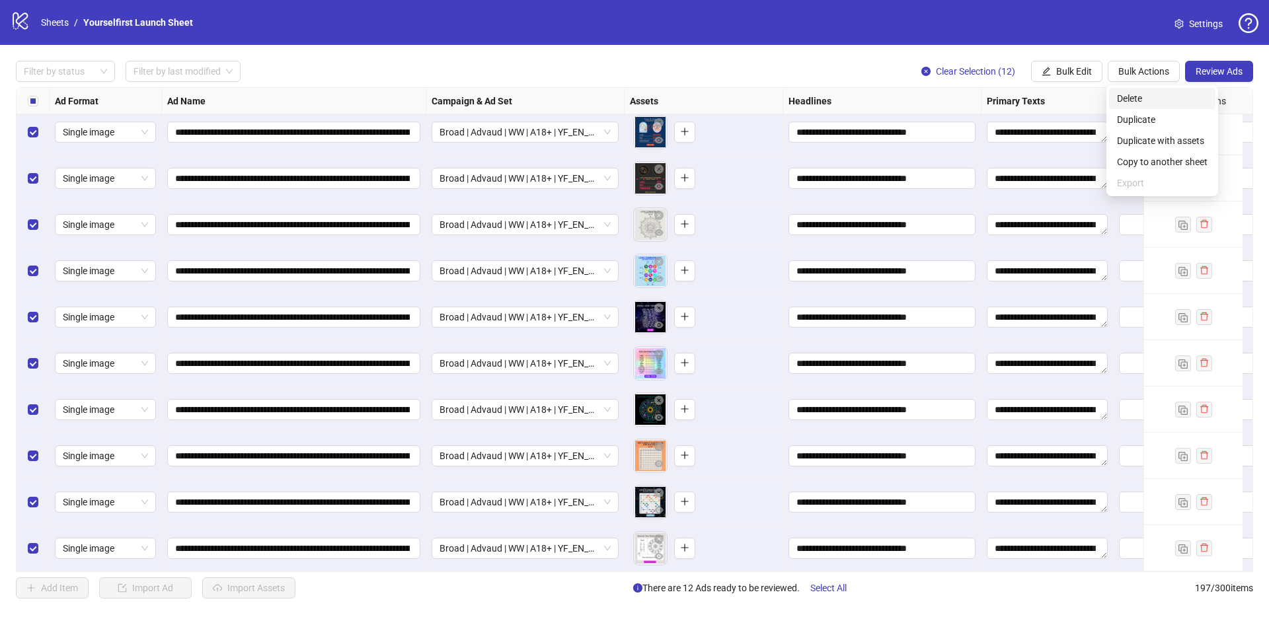
click at [1152, 95] on span "Delete" at bounding box center [1162, 98] width 91 height 15
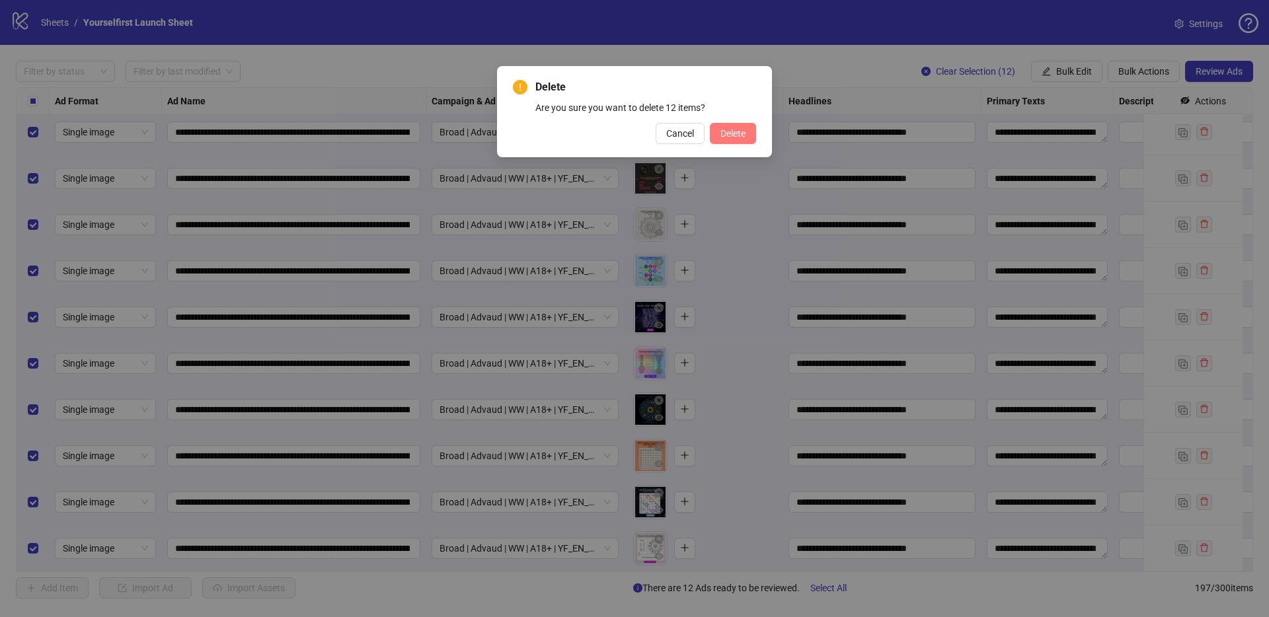
click at [720, 134] on span "Delete" at bounding box center [732, 133] width 25 height 11
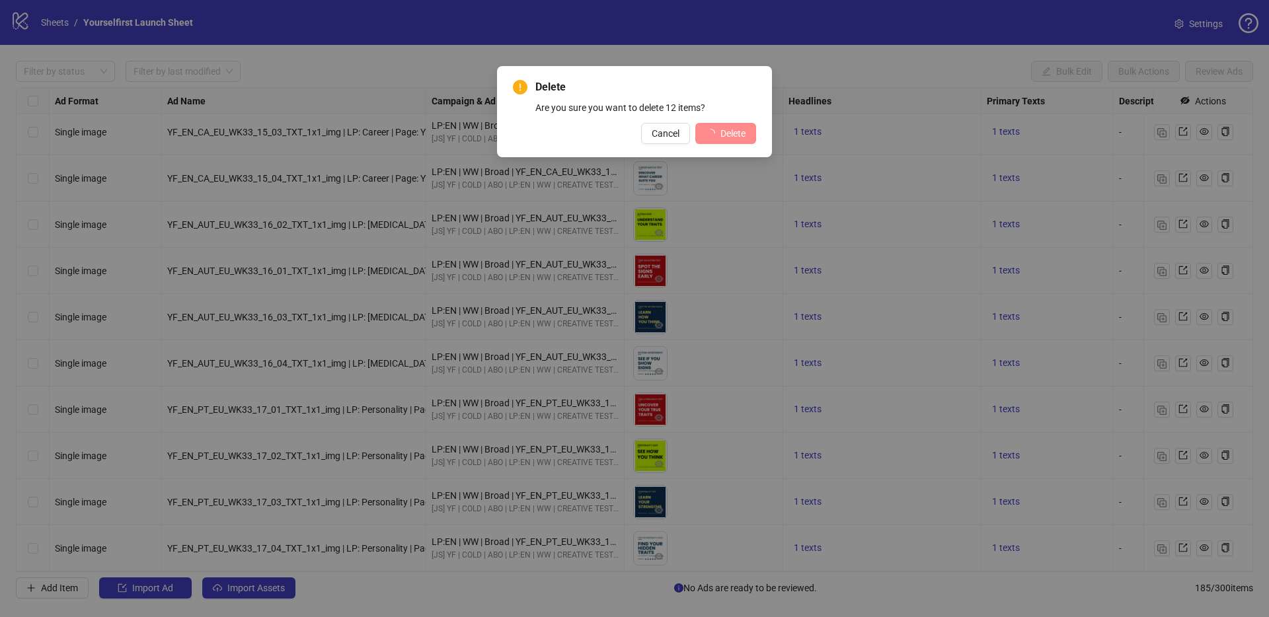
scroll to position [8112, 0]
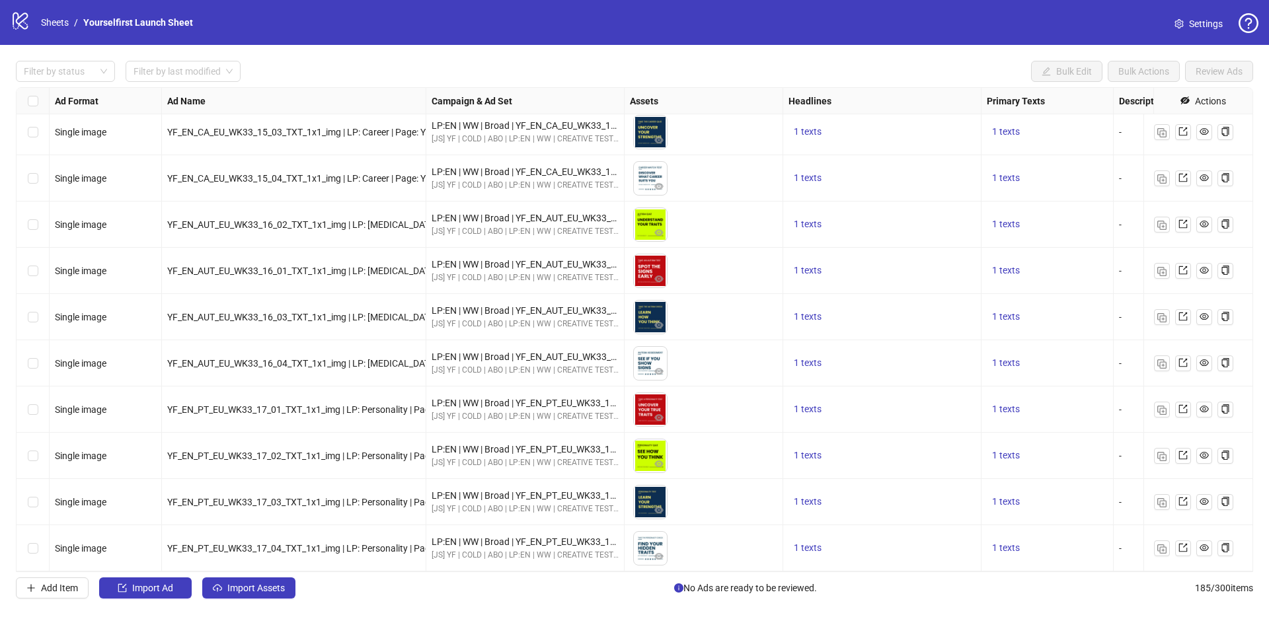
click at [321, 69] on div "Filter by status Filter by last modified Bulk Edit Bulk Actions Review Ads" at bounding box center [634, 71] width 1237 height 21
